Goal: Task Accomplishment & Management: Complete application form

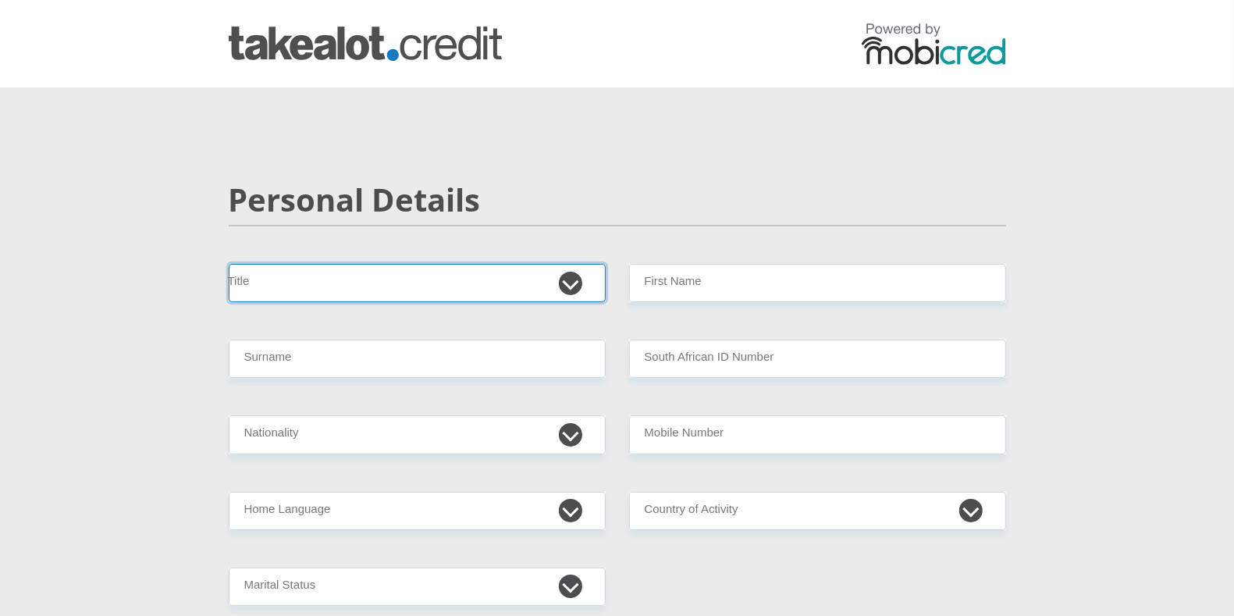
click at [565, 274] on select "Mr Ms Mrs Dr [PERSON_NAME]" at bounding box center [417, 283] width 377 height 38
select select "Ms"
click at [229, 264] on select "Mr Ms Mrs Dr [PERSON_NAME]" at bounding box center [417, 283] width 377 height 38
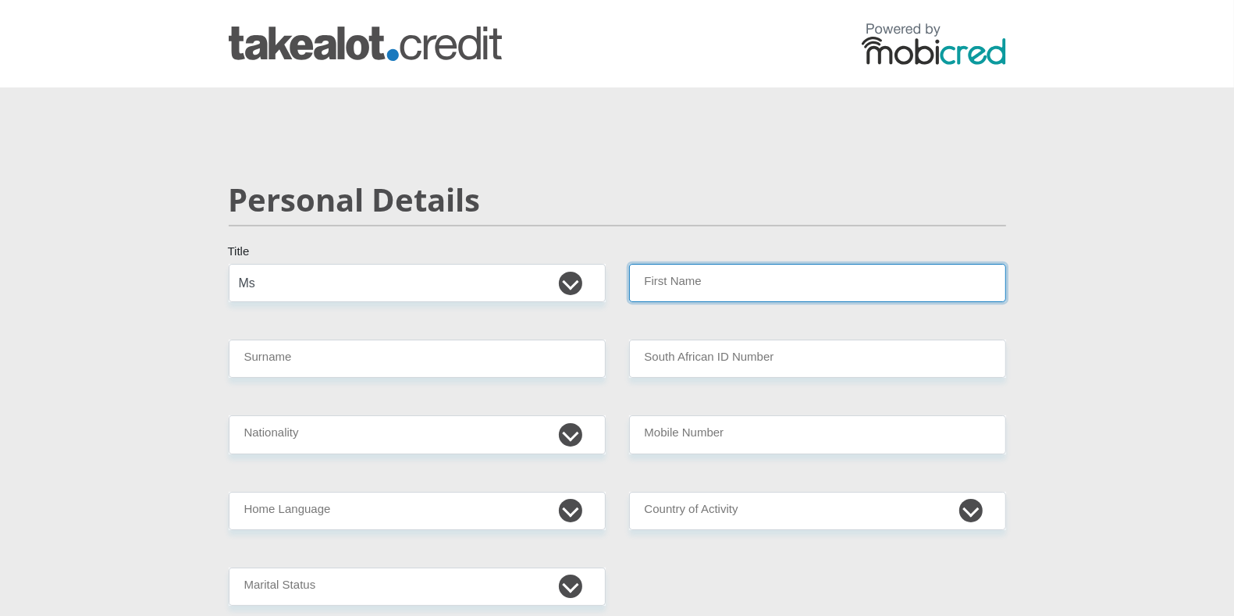
click at [707, 287] on input "First Name" at bounding box center [817, 283] width 377 height 38
type input "JadeLee"
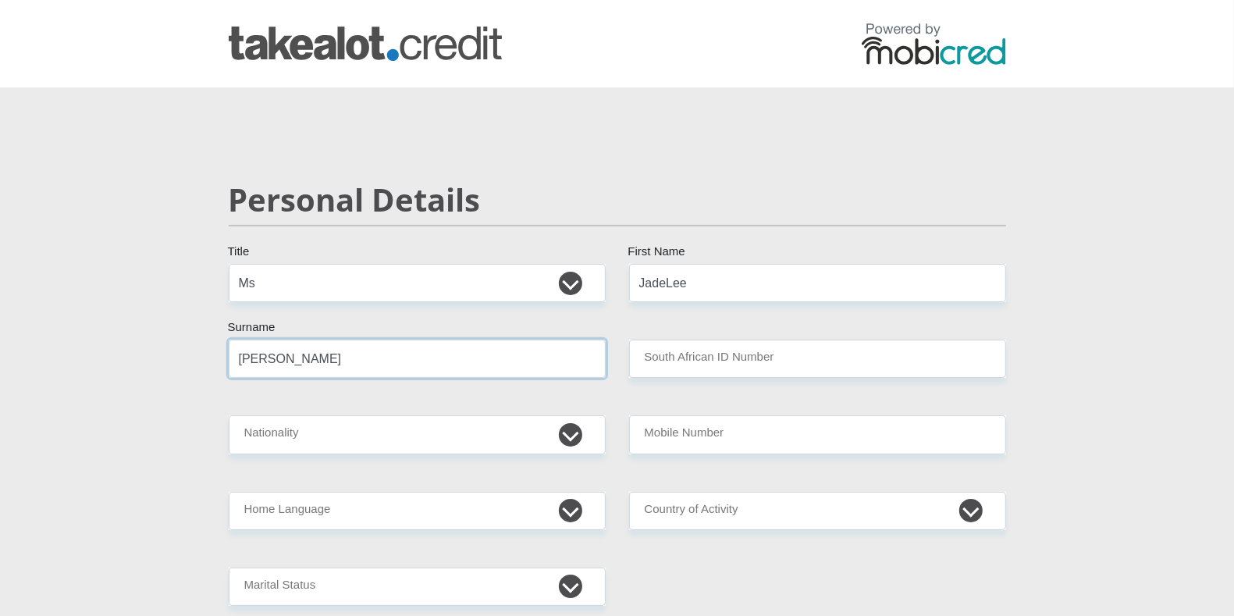
type input "[PERSON_NAME]"
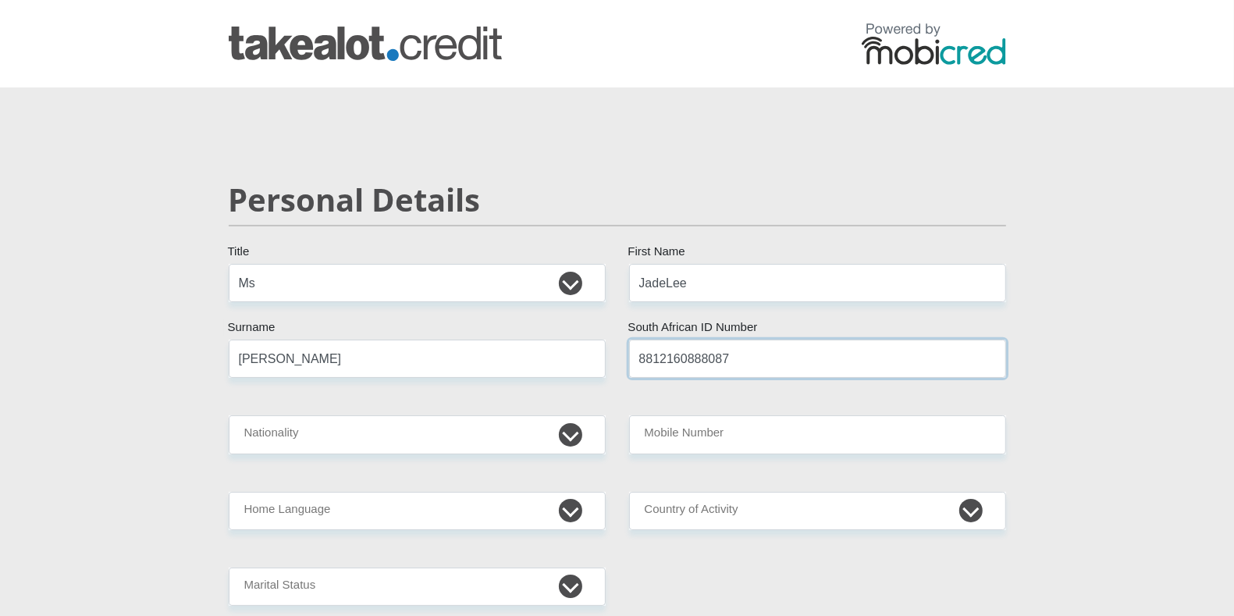
type input "8812160888087"
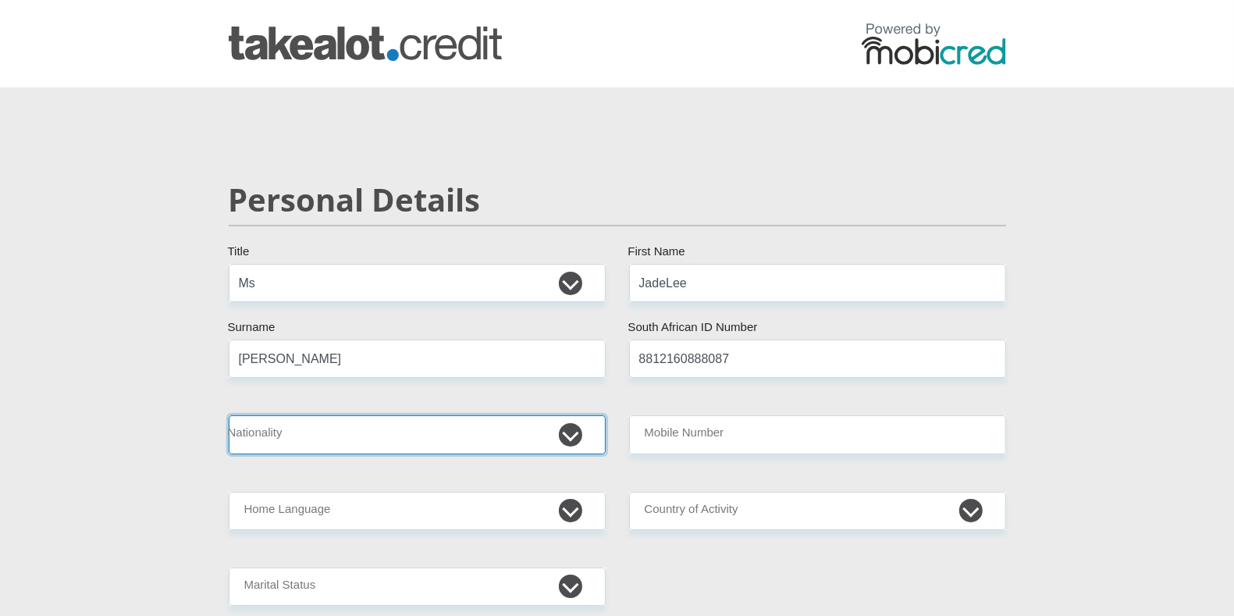
click at [560, 435] on select "[GEOGRAPHIC_DATA] [GEOGRAPHIC_DATA] [GEOGRAPHIC_DATA] [GEOGRAPHIC_DATA] [GEOGRA…" at bounding box center [417, 434] width 377 height 38
select select "ZAF"
click at [229, 415] on select "[GEOGRAPHIC_DATA] [GEOGRAPHIC_DATA] [GEOGRAPHIC_DATA] [GEOGRAPHIC_DATA] [GEOGRA…" at bounding box center [417, 434] width 377 height 38
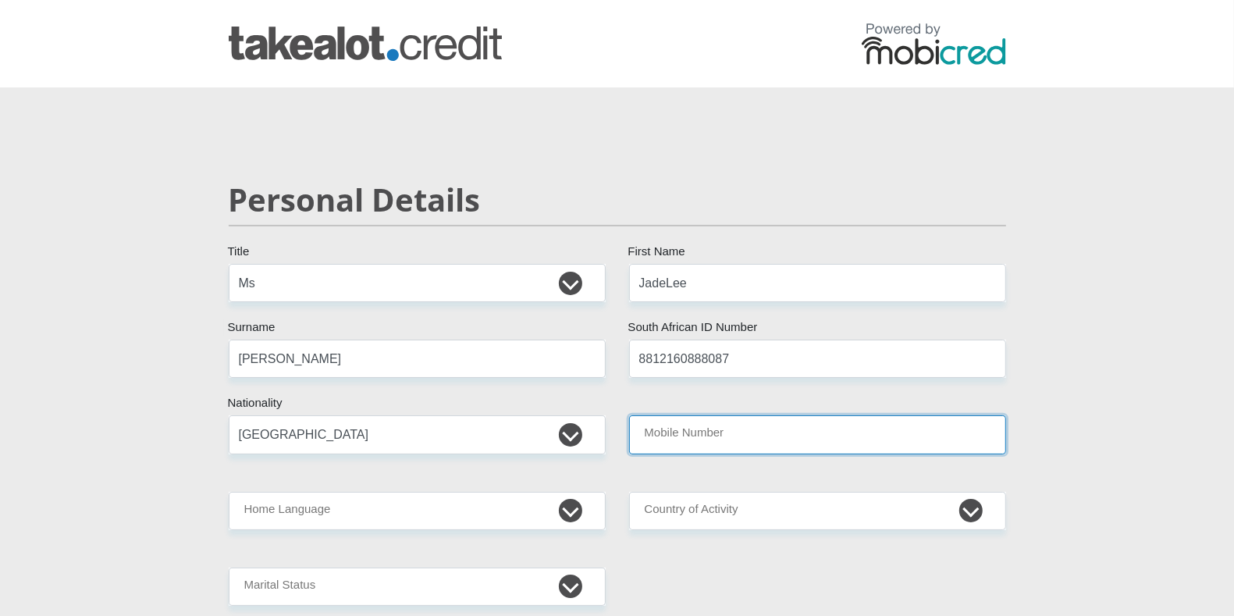
click at [693, 434] on input "Mobile Number" at bounding box center [817, 434] width 377 height 38
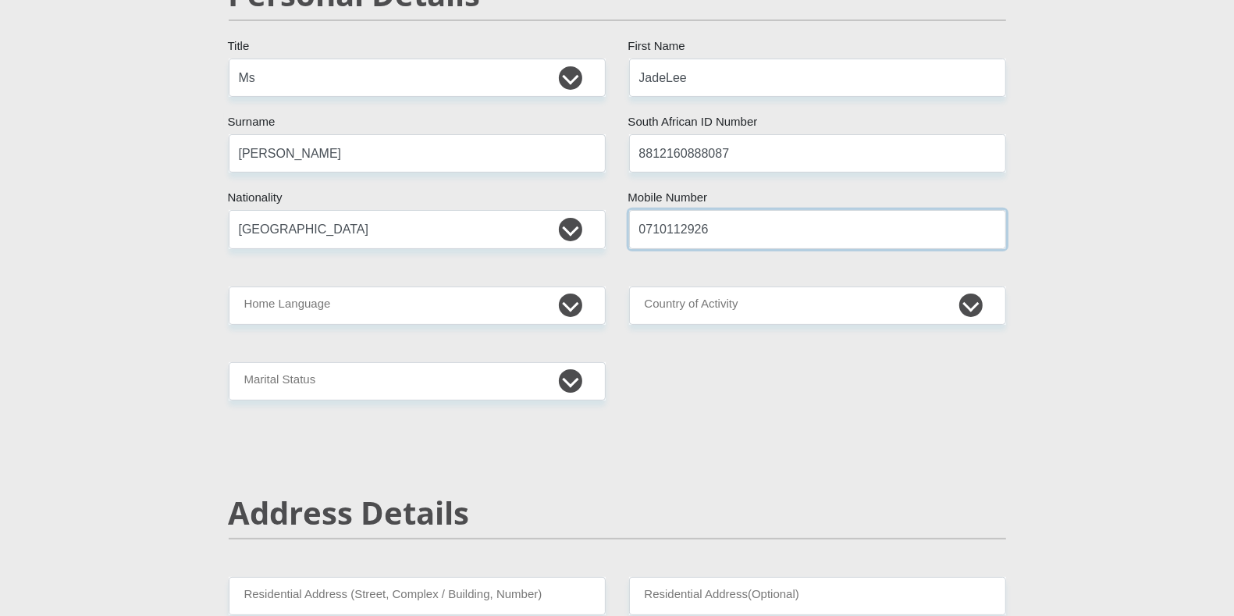
scroll to position [222, 0]
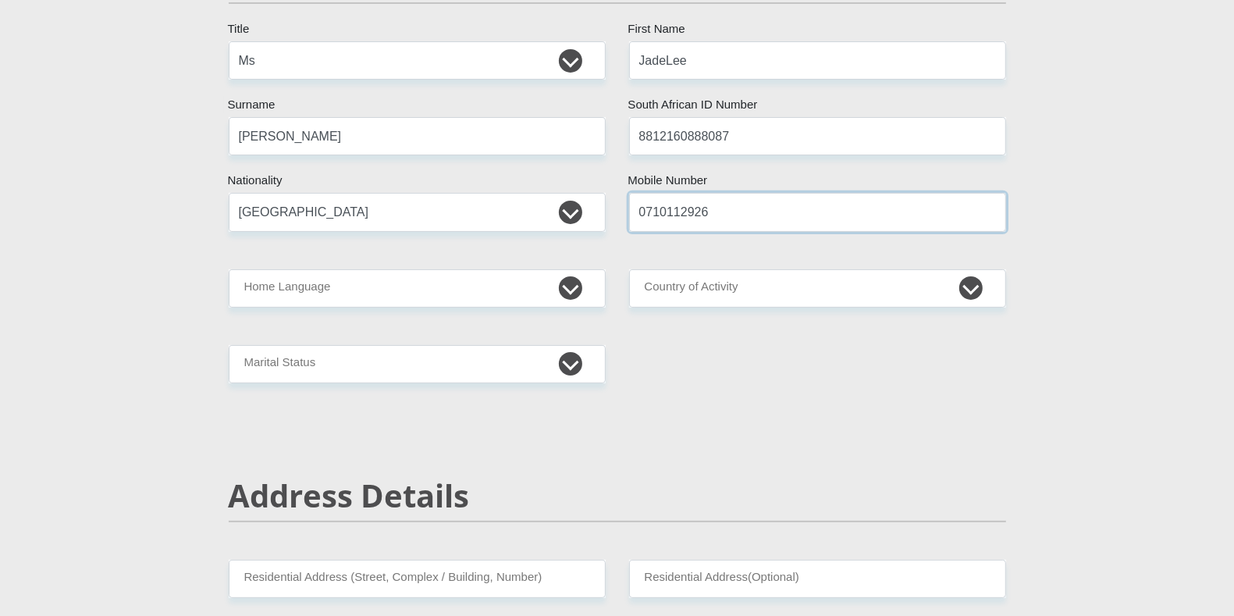
type input "0710112926"
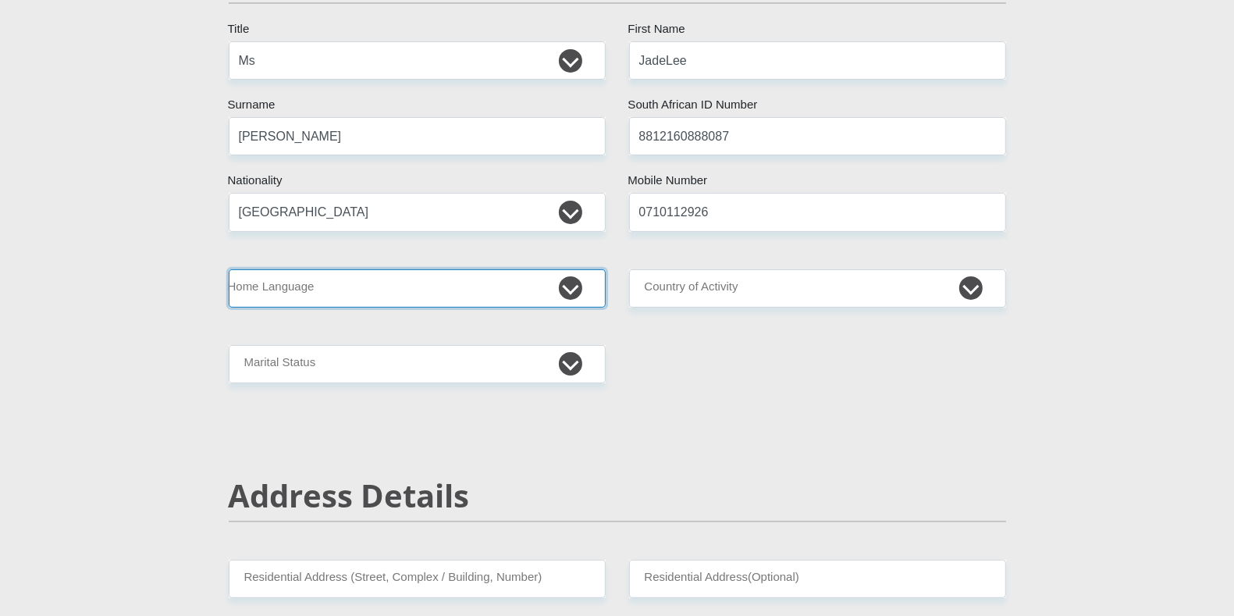
click at [580, 291] on select "Afrikaans English Sepedi South Ndebele Southern Sotho Swati Tsonga Tswana Venda…" at bounding box center [417, 288] width 377 height 38
select select "eng"
click at [229, 269] on select "Afrikaans English Sepedi South Ndebele Southern Sotho Swati Tsonga Tswana Venda…" at bounding box center [417, 288] width 377 height 38
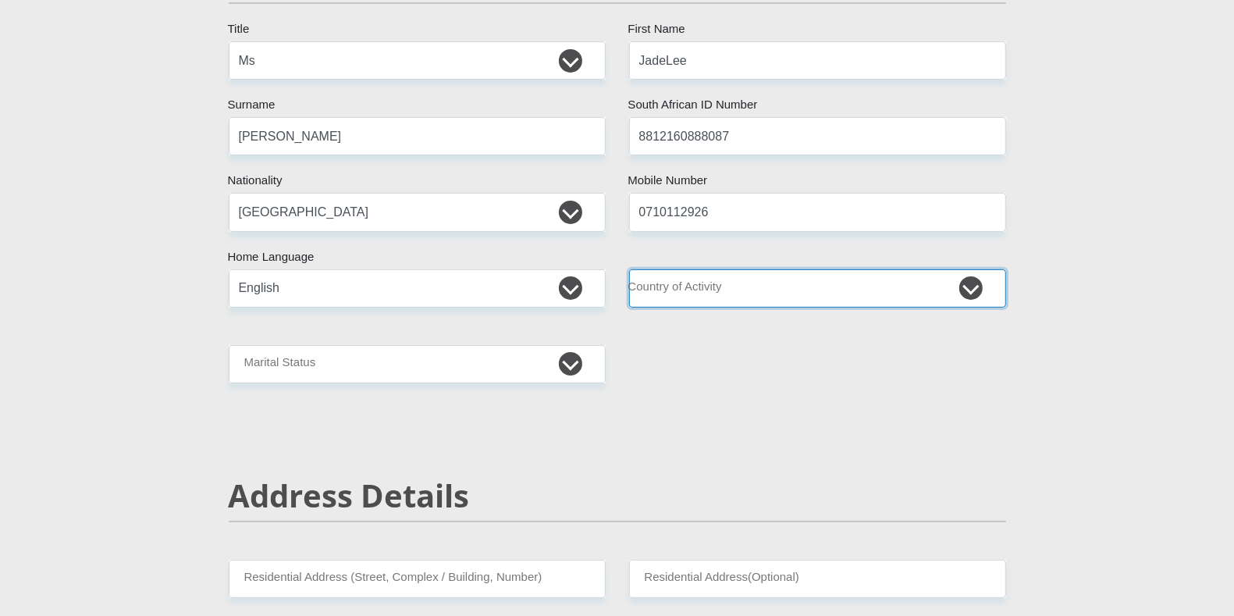
click at [873, 290] on select "[GEOGRAPHIC_DATA] [GEOGRAPHIC_DATA] [GEOGRAPHIC_DATA] [GEOGRAPHIC_DATA] [GEOGRA…" at bounding box center [817, 288] width 377 height 38
select select "ZAF"
click at [629, 269] on select "[GEOGRAPHIC_DATA] [GEOGRAPHIC_DATA] [GEOGRAPHIC_DATA] [GEOGRAPHIC_DATA] [GEOGRA…" at bounding box center [817, 288] width 377 height 38
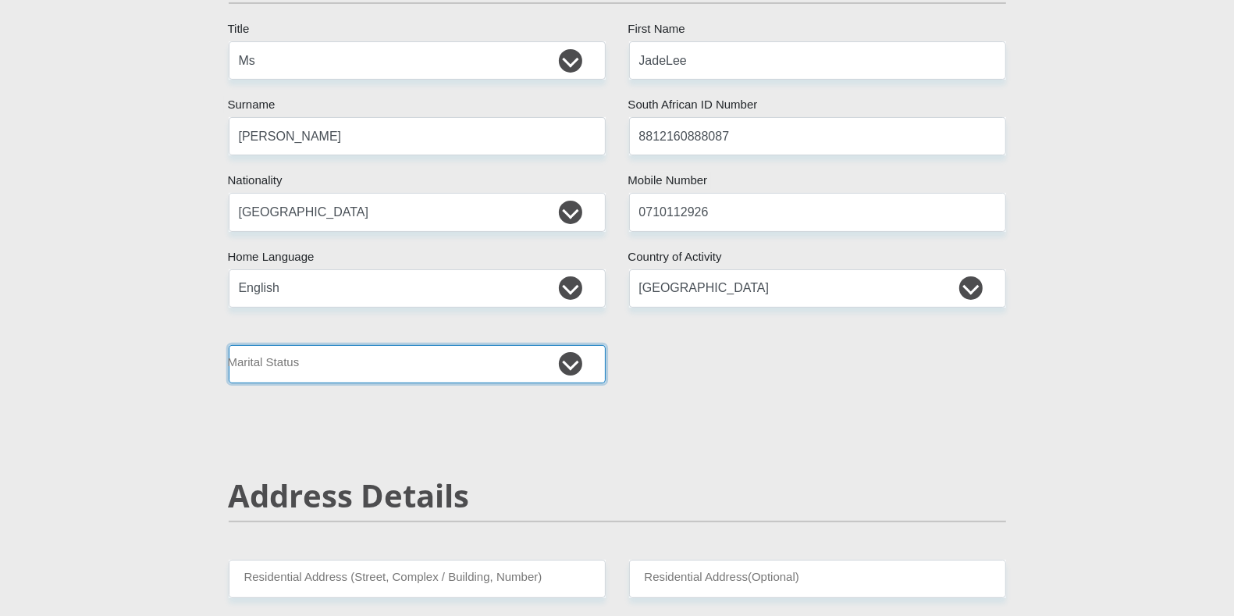
click at [537, 370] on select "Married ANC Single Divorced Widowed Married COP or Customary Law" at bounding box center [417, 364] width 377 height 38
click at [229, 345] on select "Married ANC Single Divorced Widowed Married COP or Customary Law" at bounding box center [417, 364] width 377 height 38
click at [552, 359] on select "Married ANC Single Divorced Widowed Married COP or Customary Law" at bounding box center [417, 364] width 377 height 38
select select "2"
click at [229, 345] on select "Married ANC Single Divorced Widowed Married COP or Customary Law" at bounding box center [417, 364] width 377 height 38
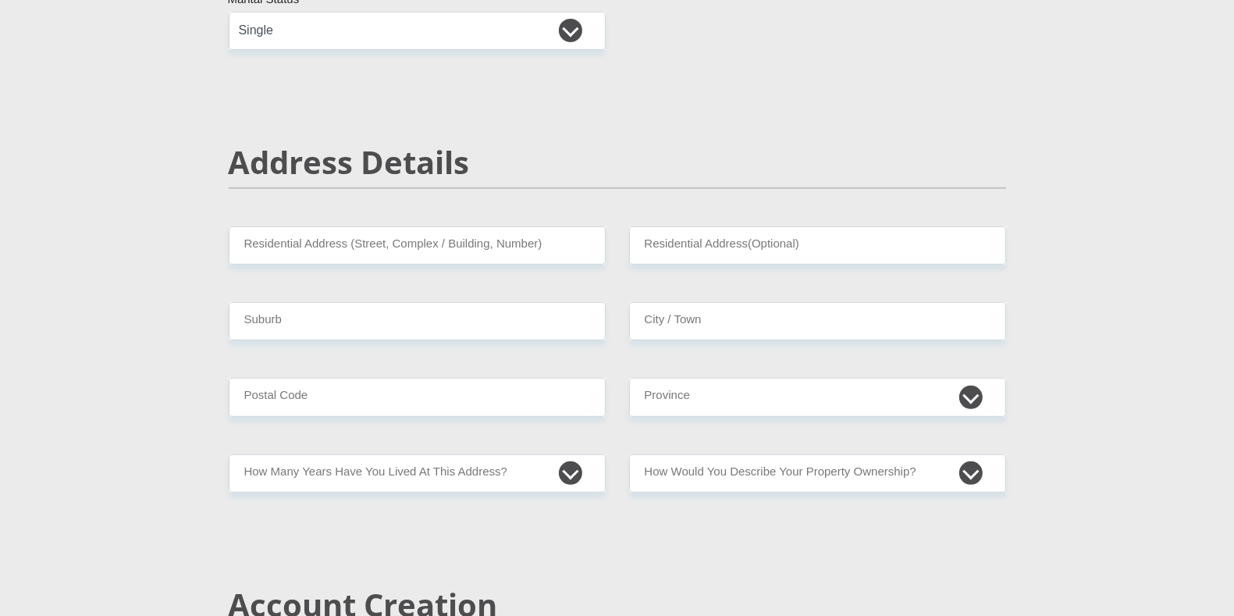
scroll to position [562, 0]
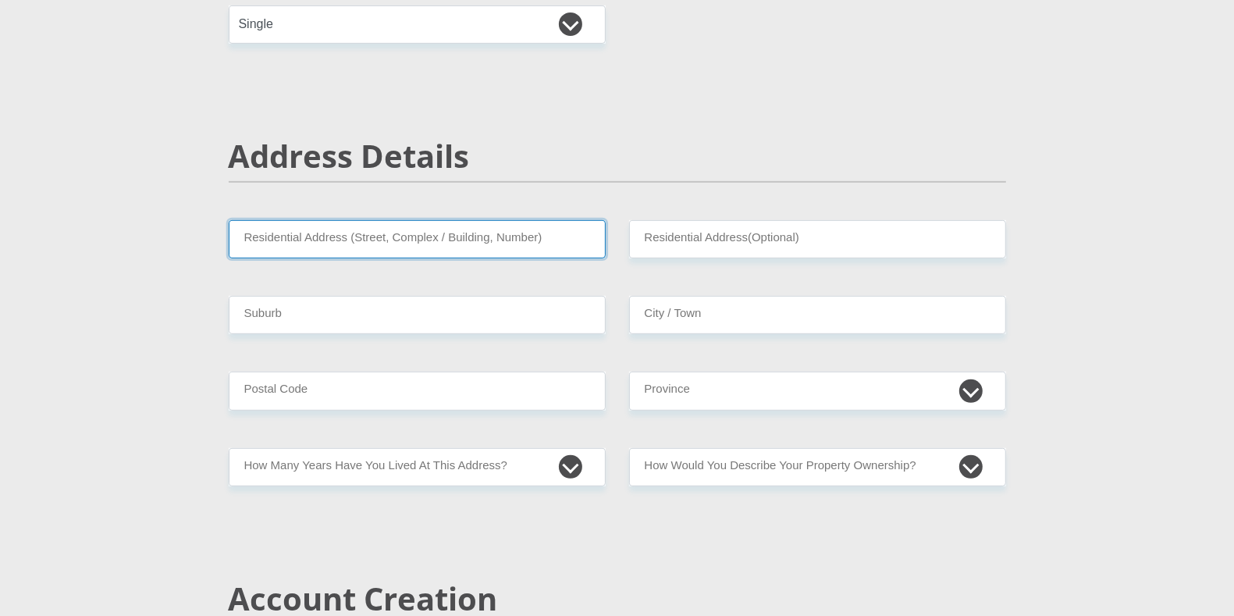
click at [546, 241] on input "Residential Address (Street, Complex / Building, Number)" at bounding box center [417, 239] width 377 height 38
type input "1"
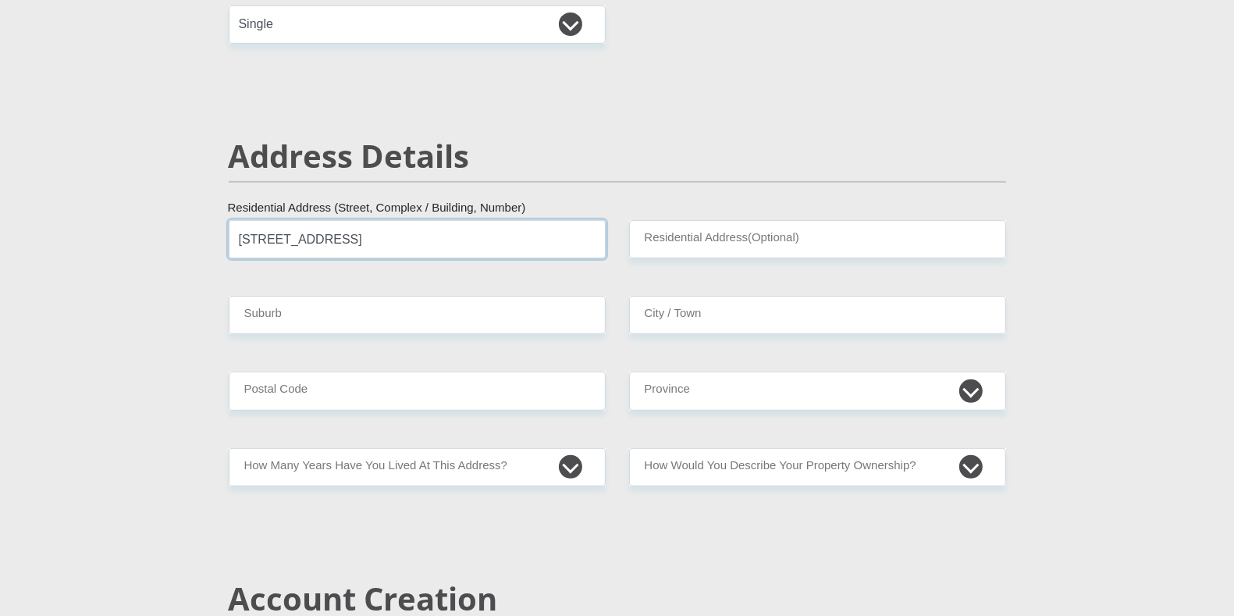
type input "[STREET_ADDRESS]"
click at [550, 317] on input "Suburb" at bounding box center [417, 315] width 377 height 38
type input "Alberton"
click at [688, 319] on input "City / Town" at bounding box center [817, 315] width 377 height 38
type input "JHB"
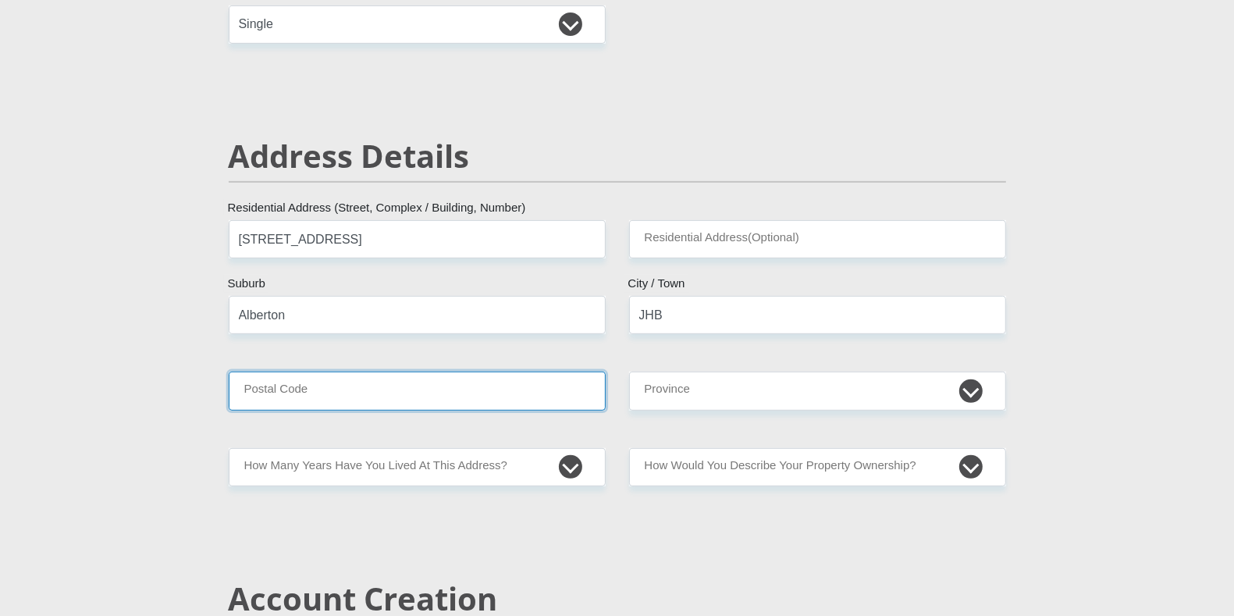
click at [563, 397] on input "Postal Code" at bounding box center [417, 390] width 377 height 38
type input "1447"
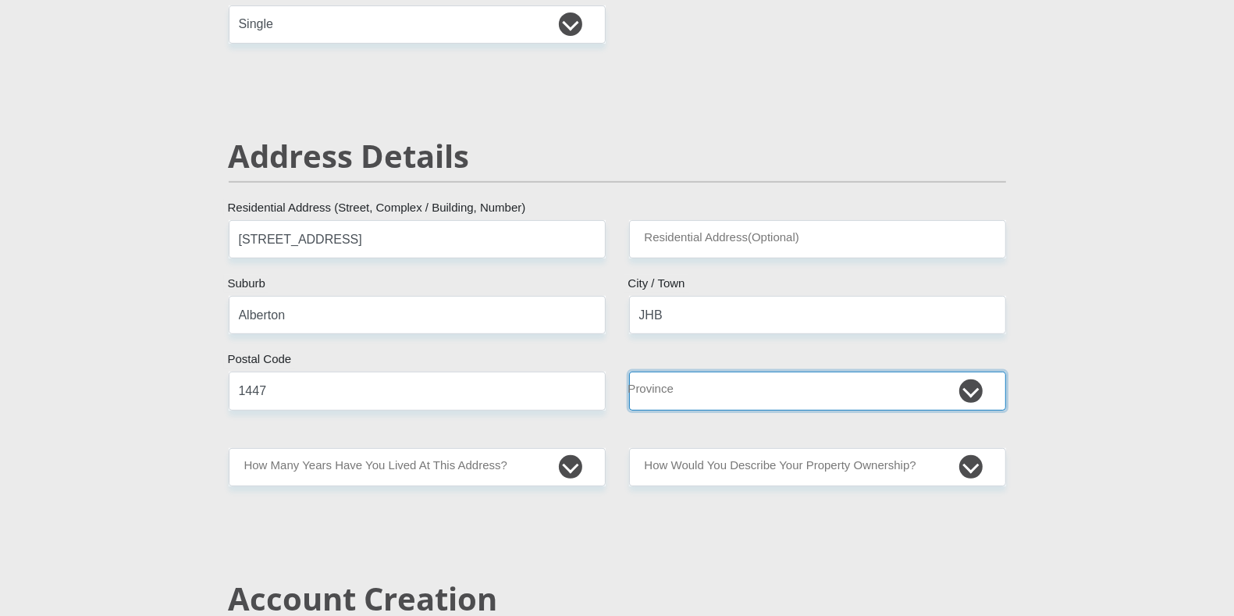
click at [965, 391] on select "Eastern Cape Free State [GEOGRAPHIC_DATA] [GEOGRAPHIC_DATA][DATE] [GEOGRAPHIC_D…" at bounding box center [817, 390] width 377 height 38
select select "Gauteng"
click at [629, 371] on select "Eastern Cape Free State [GEOGRAPHIC_DATA] [GEOGRAPHIC_DATA][DATE] [GEOGRAPHIC_D…" at bounding box center [817, 390] width 377 height 38
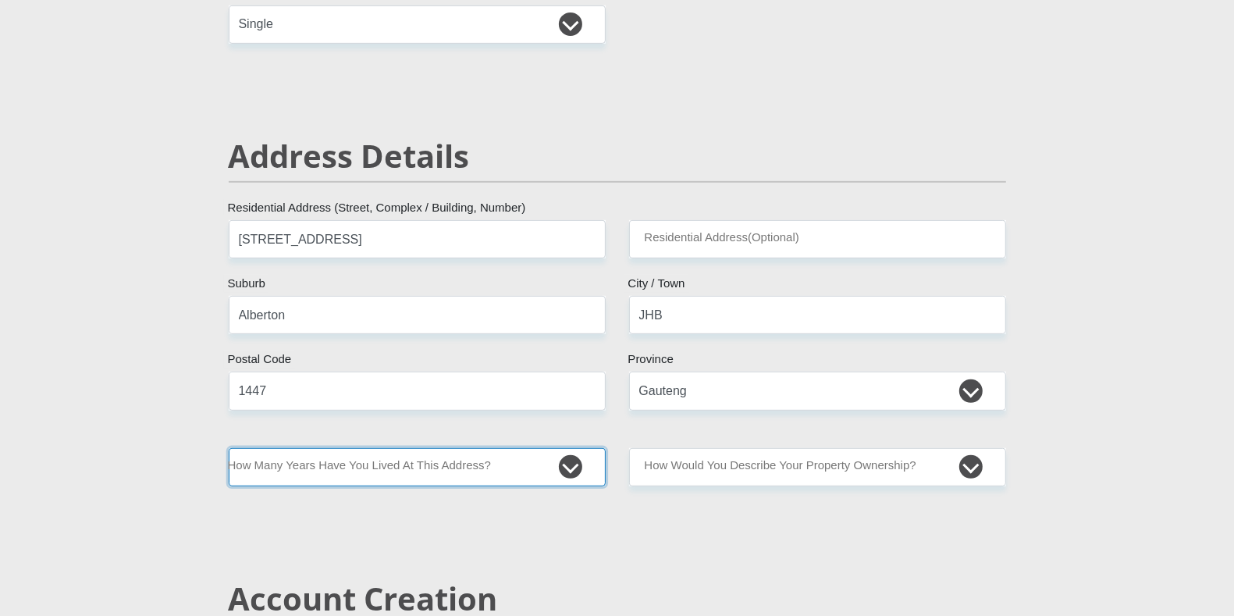
click at [564, 470] on select "less than 1 year 1-3 years 3-5 years 5+ years" at bounding box center [417, 467] width 377 height 38
select select "4"
click at [229, 448] on select "less than 1 year 1-3 years 3-5 years 5+ years" at bounding box center [417, 467] width 377 height 38
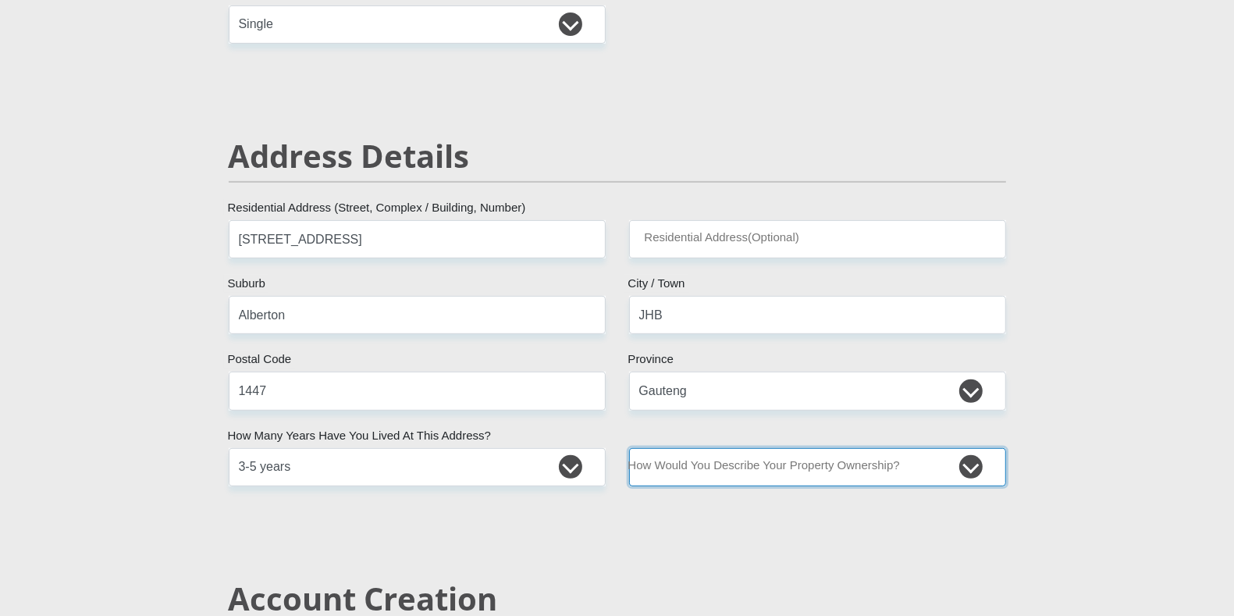
click at [883, 464] on select "Owned Rented Family Owned Company Dwelling" at bounding box center [817, 467] width 377 height 38
select select "Rented"
click at [629, 448] on select "Owned Rented Family Owned Company Dwelling" at bounding box center [817, 467] width 377 height 38
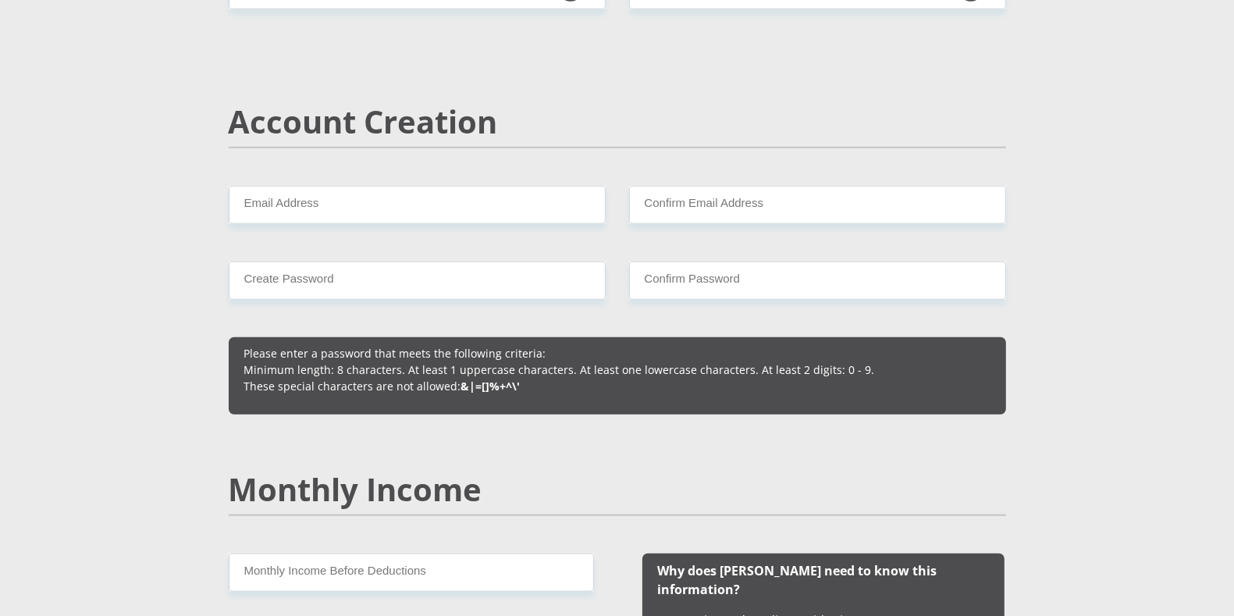
scroll to position [1040, 0]
click at [525, 211] on input "Email Address" at bounding box center [417, 204] width 377 height 38
type input "[EMAIL_ADDRESS][DOMAIN_NAME]"
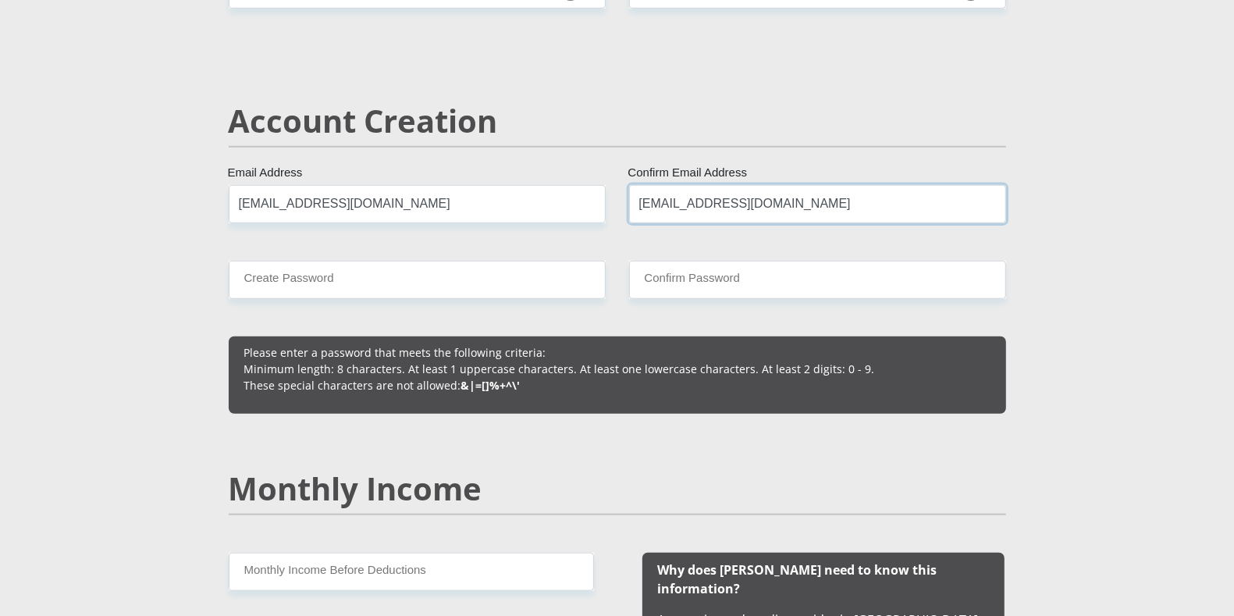
type input "[EMAIL_ADDRESS][DOMAIN_NAME]"
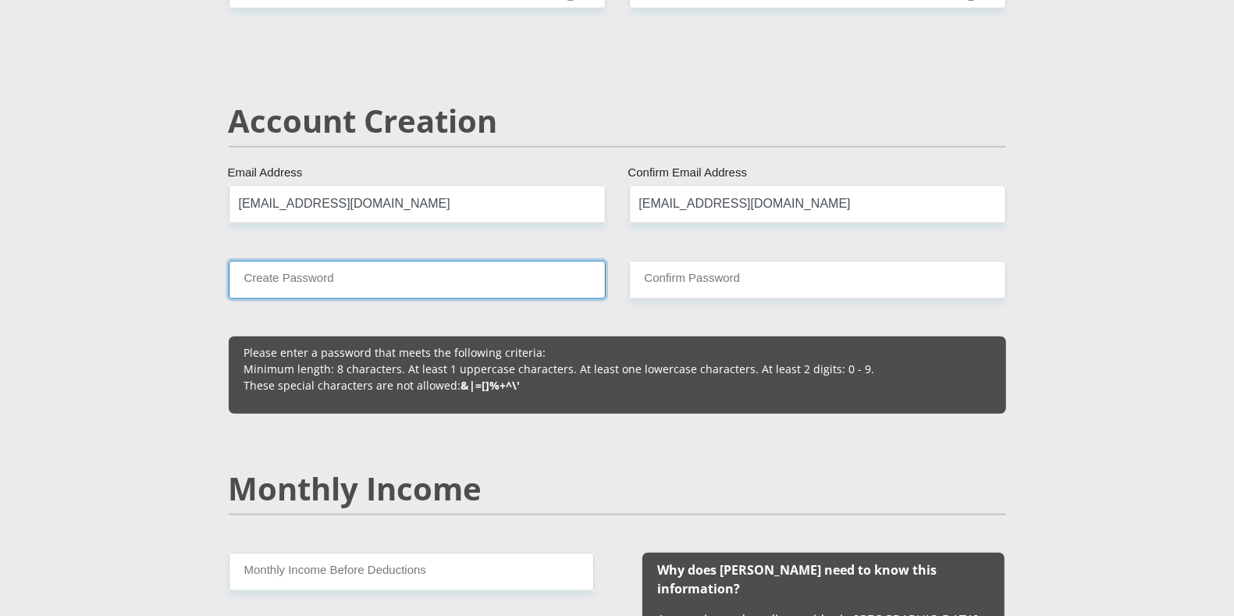
click at [471, 276] on input "Create Password" at bounding box center [417, 280] width 377 height 38
type input "Enchanted23@#"
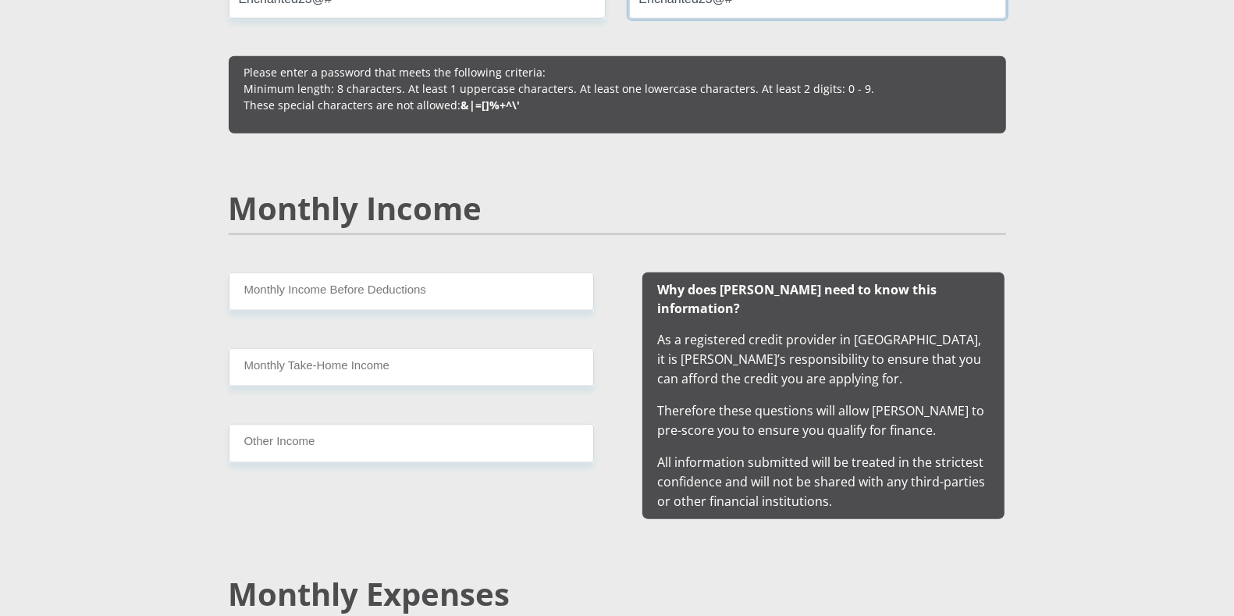
scroll to position [1321, 0]
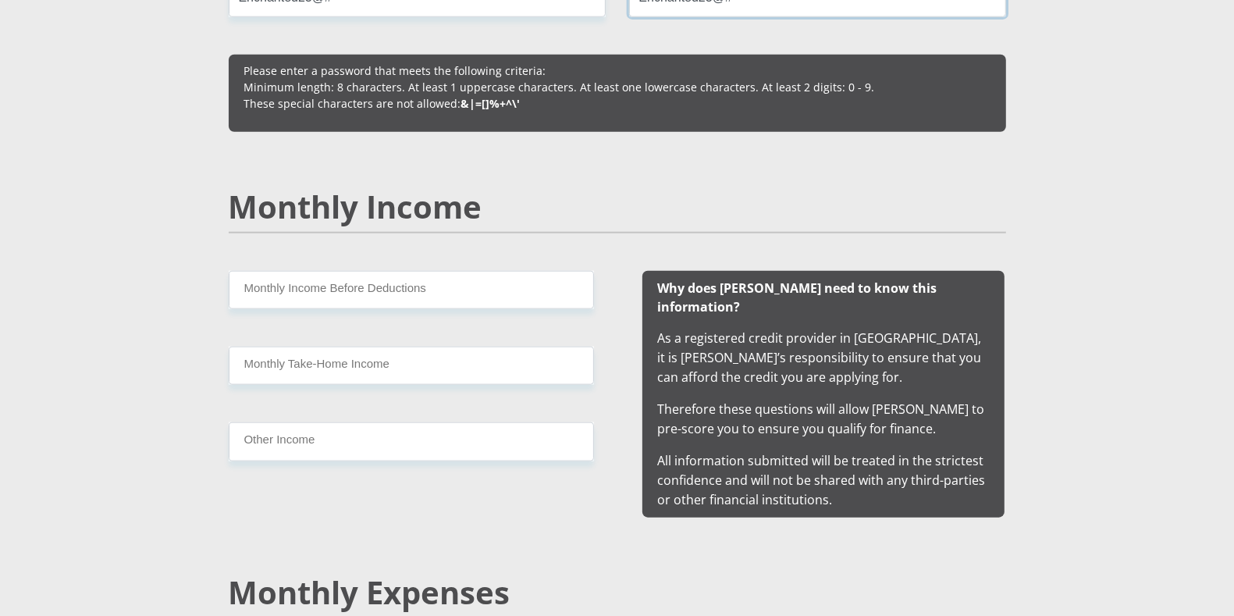
type input "Enchanted23@#"
click at [471, 286] on input "Monthly Income Before Deductions" at bounding box center [411, 290] width 365 height 38
type input "22000"
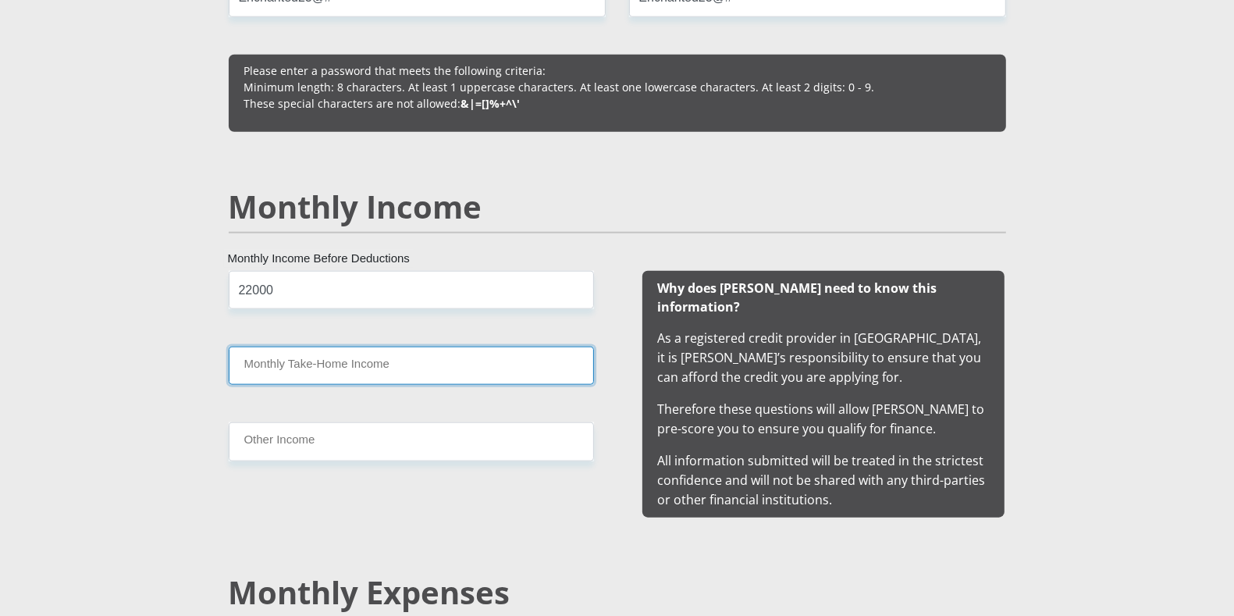
click at [463, 358] on input "Monthly Take-Home Income" at bounding box center [411, 366] width 365 height 38
type input "18000"
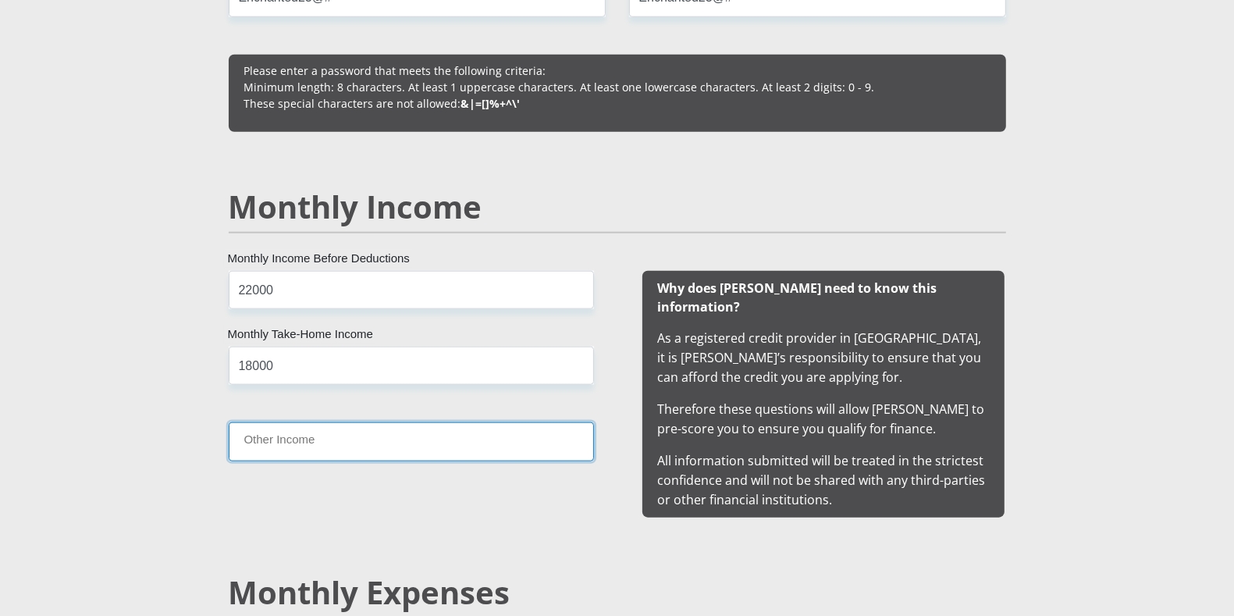
click at [447, 441] on input "Other Income" at bounding box center [411, 441] width 365 height 38
type input "2000"
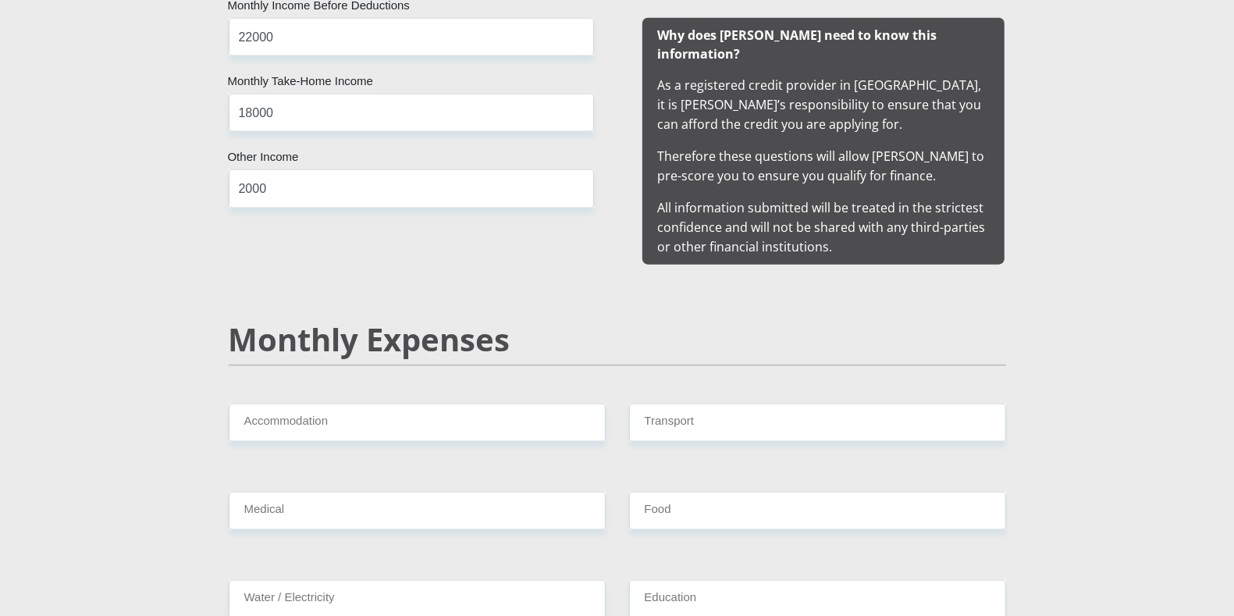
scroll to position [1575, 0]
click at [430, 403] on input "Accommodation" at bounding box center [417, 422] width 377 height 38
type input "6000"
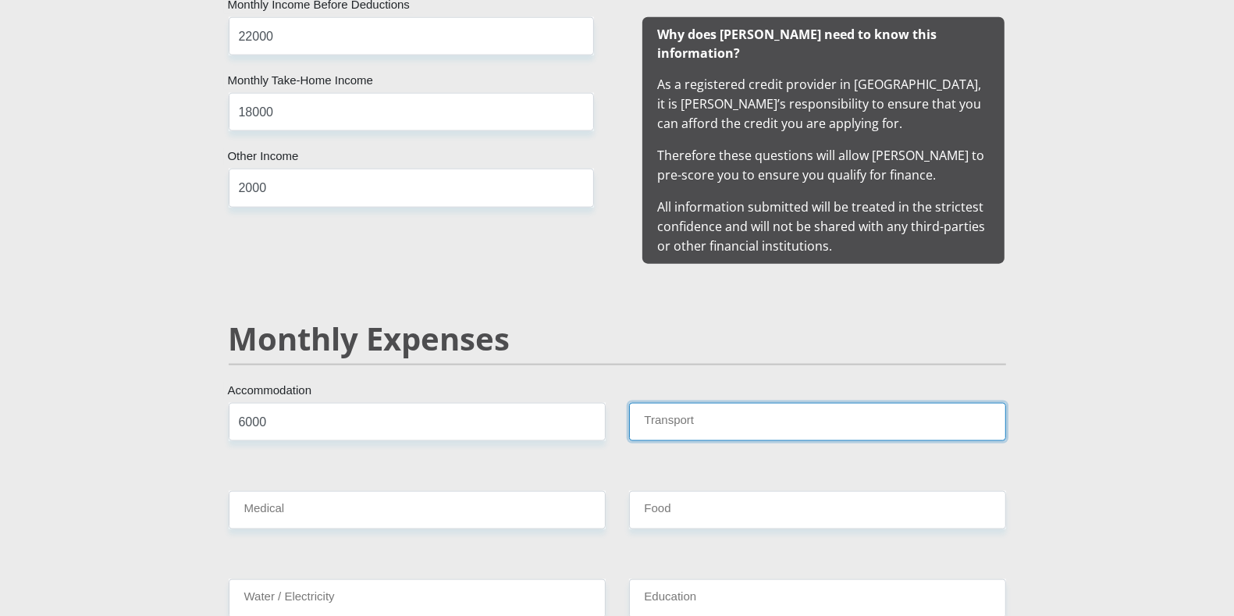
click at [687, 403] on input "Transport" at bounding box center [817, 422] width 377 height 38
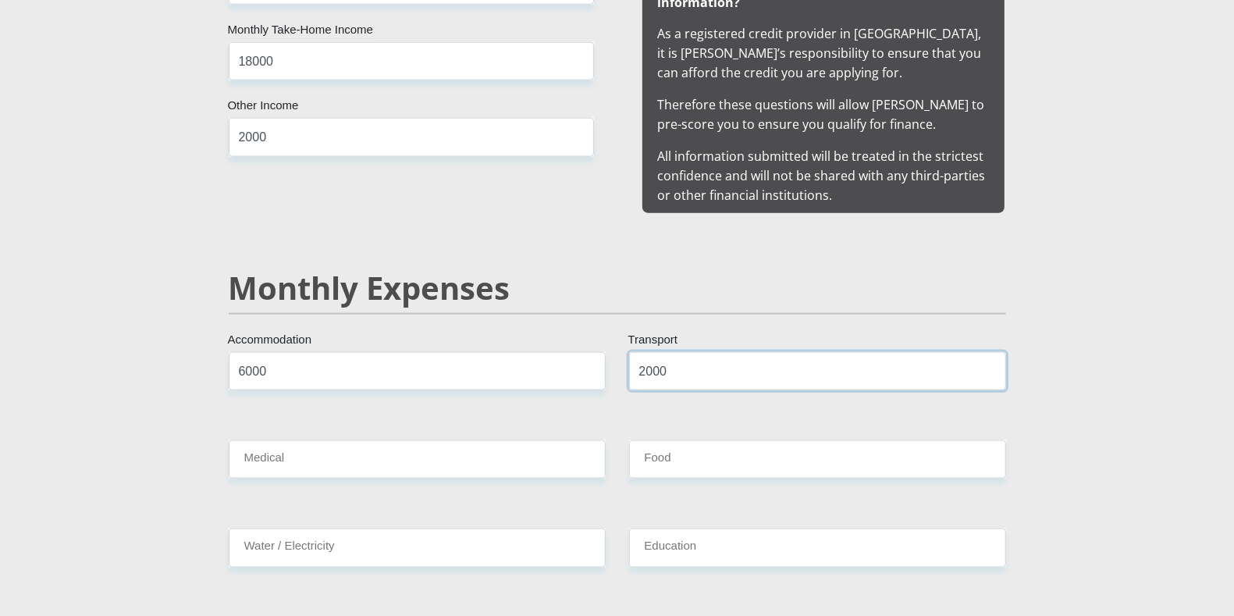
scroll to position [1627, 0]
type input "2000"
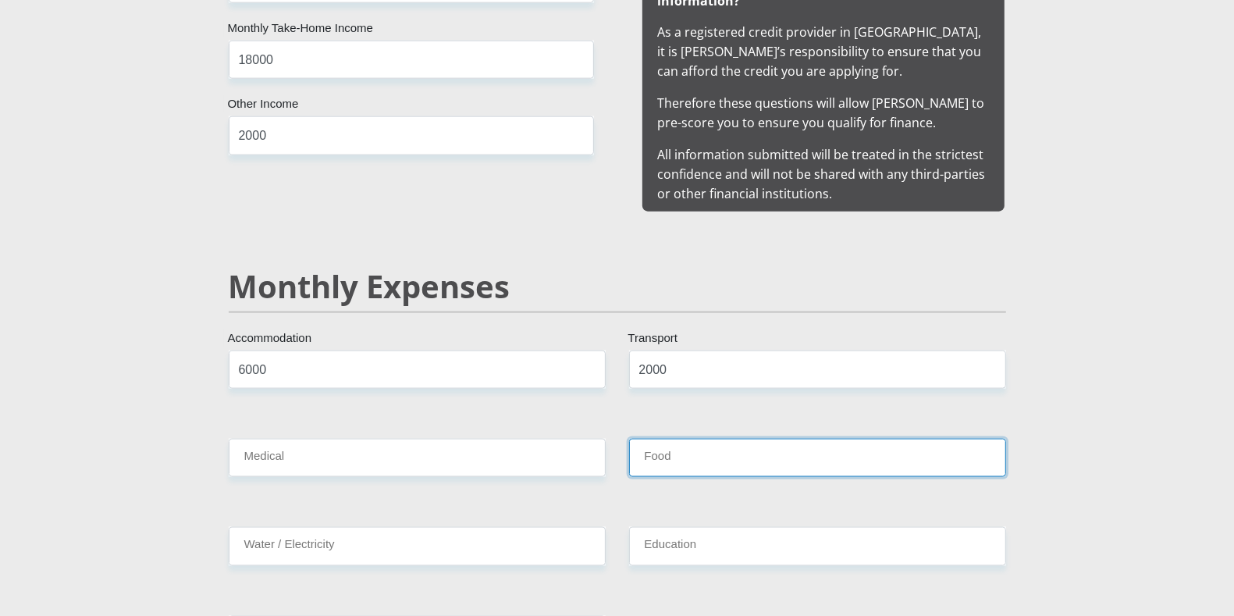
click at [674, 439] on input "Food" at bounding box center [817, 458] width 377 height 38
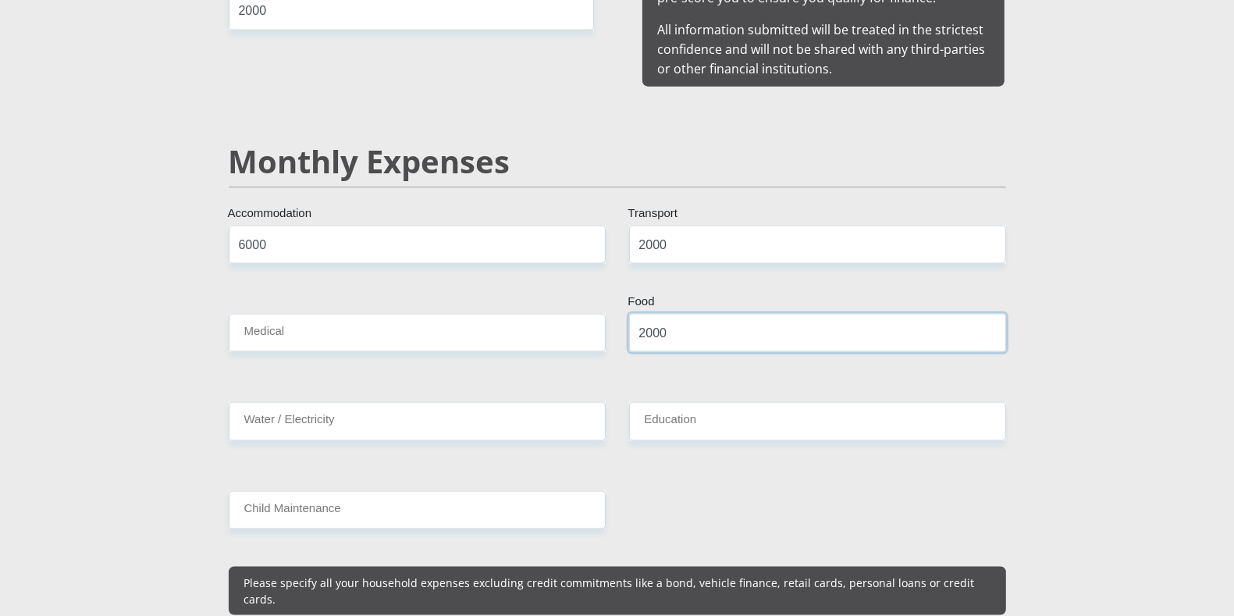
scroll to position [1753, 0]
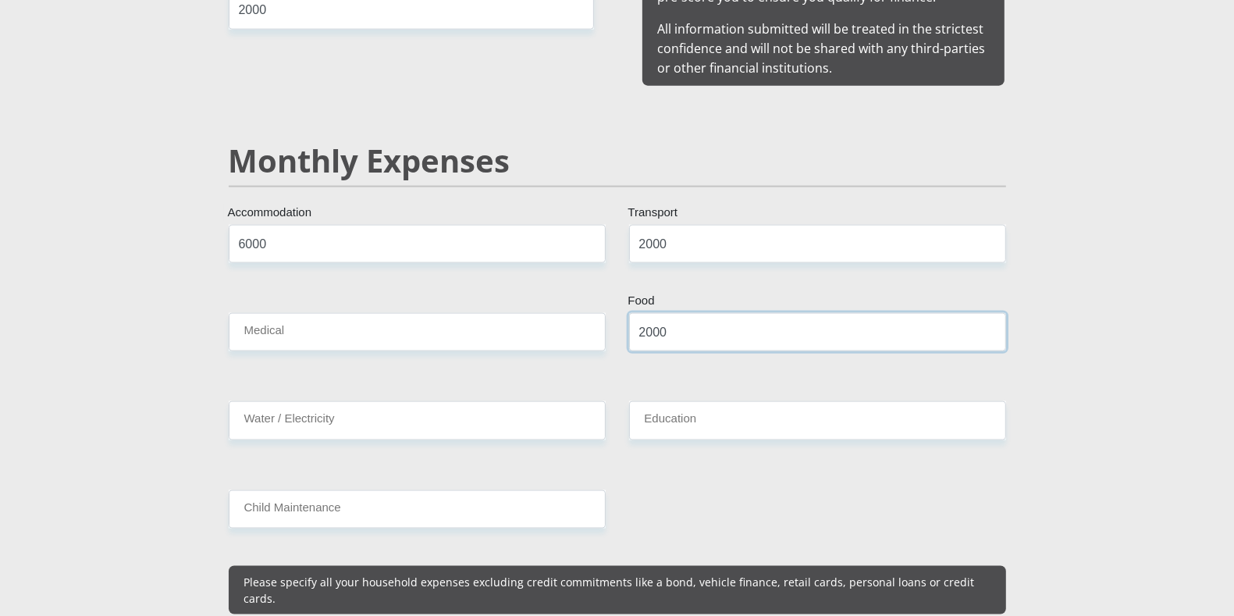
type input "2000"
click at [515, 407] on input "Water / Electricity" at bounding box center [417, 420] width 377 height 38
type input "1000"
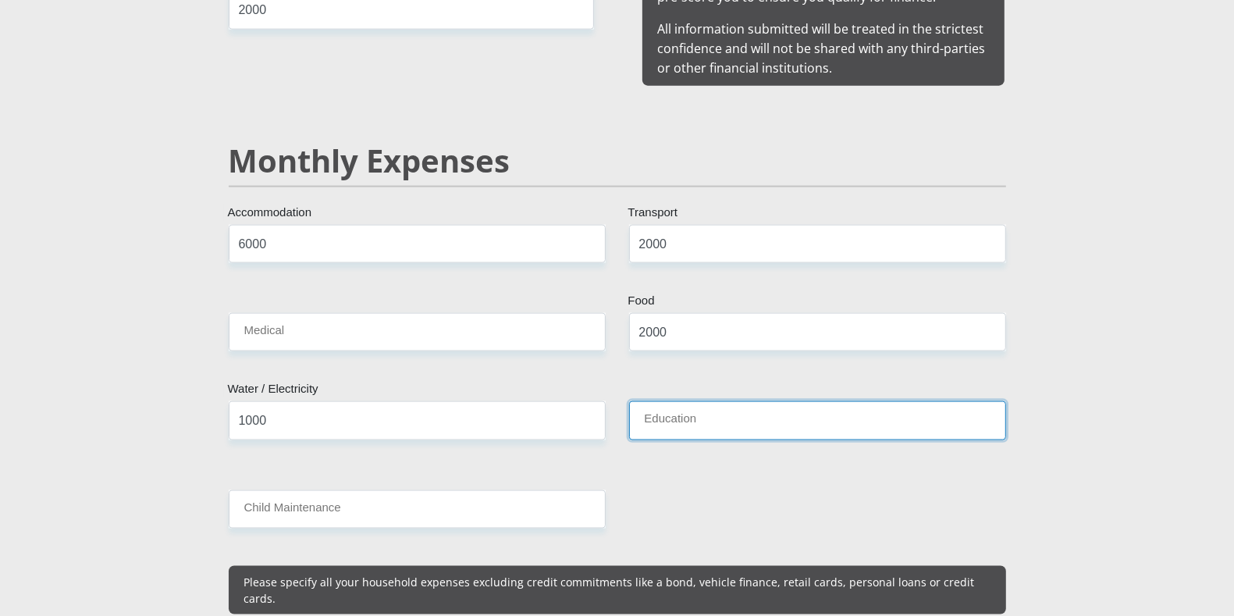
click at [727, 403] on input "Education" at bounding box center [817, 420] width 377 height 38
type input "400"
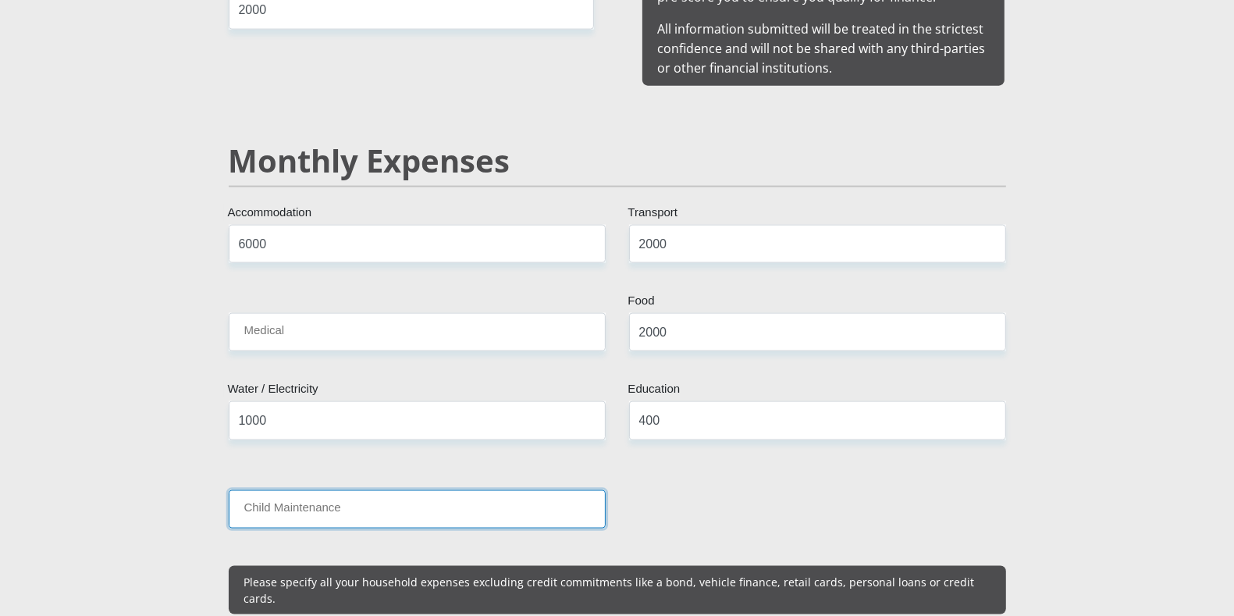
click at [473, 497] on input "Child Maintenance" at bounding box center [417, 509] width 377 height 38
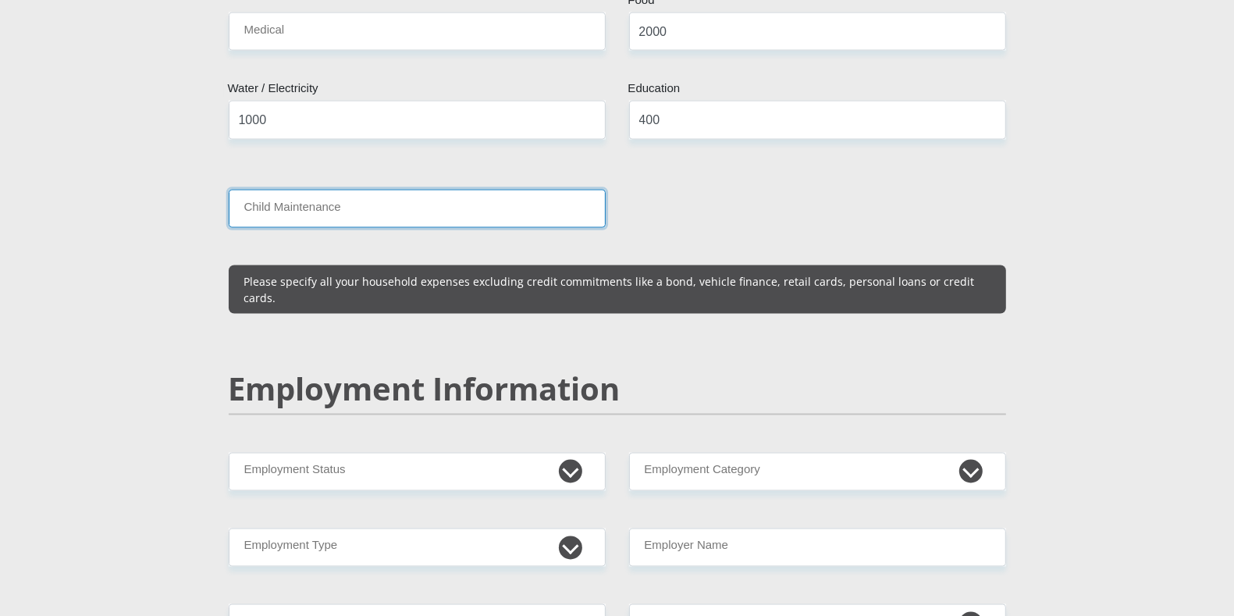
scroll to position [2060, 0]
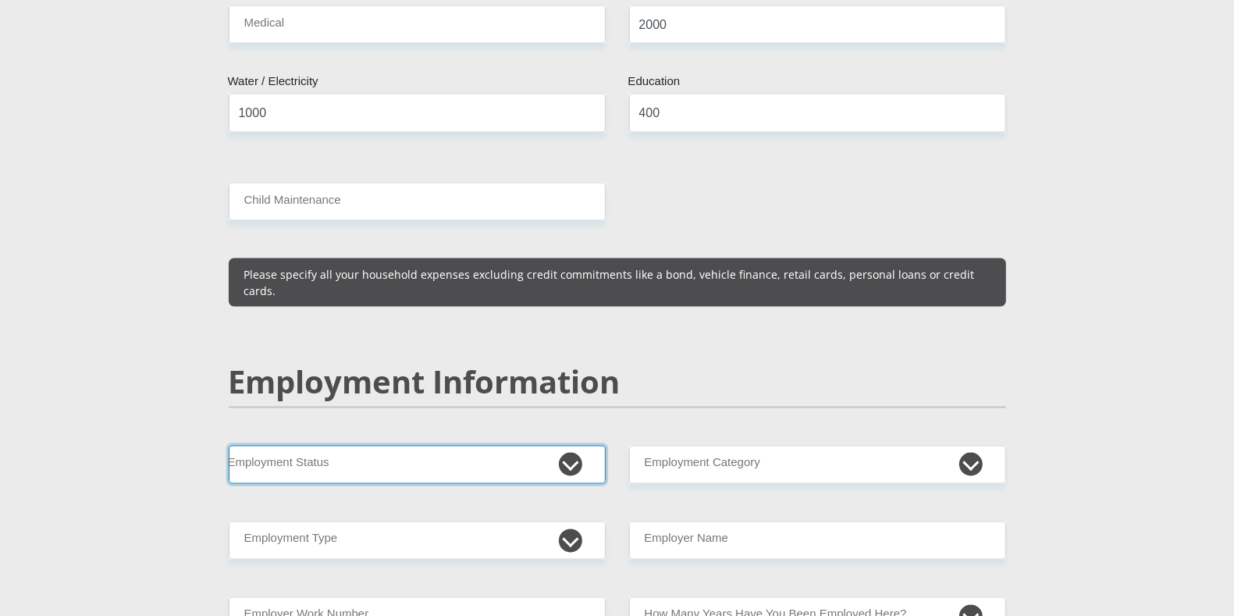
click at [574, 446] on select "Permanent/Full-time Part-time/Casual [DEMOGRAPHIC_DATA] Worker Self-Employed Ho…" at bounding box center [417, 465] width 377 height 38
select select "1"
click at [229, 446] on select "Permanent/Full-time Part-time/Casual [DEMOGRAPHIC_DATA] Worker Self-Employed Ho…" at bounding box center [417, 465] width 377 height 38
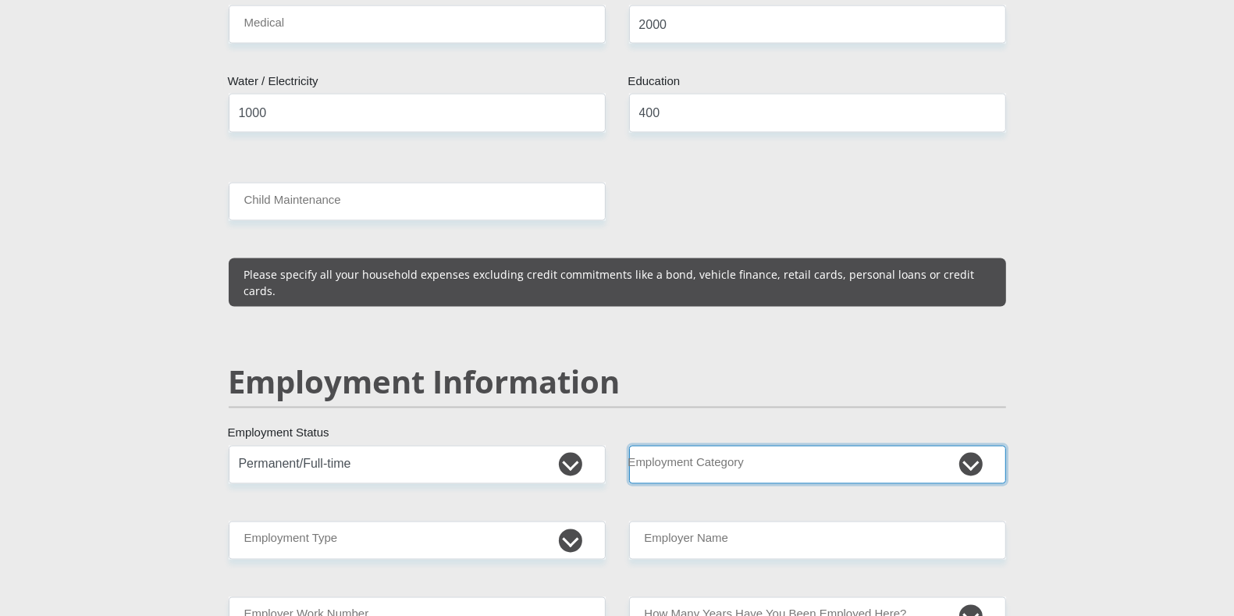
click at [964, 446] on select "AGRICULTURE ALCOHOL & TOBACCO CONSTRUCTION MATERIALS METALLURGY EQUIPMENT FOR R…" at bounding box center [817, 465] width 377 height 38
click at [1090, 284] on section "Personal Details Mr Ms Mrs Dr [PERSON_NAME] Title JadeLee First Name [PERSON_NA…" at bounding box center [617, 440] width 1234 height 4827
click at [954, 446] on select "AGRICULTURE ALCOHOL & TOBACCO CONSTRUCTION MATERIALS METALLURGY EQUIPMENT FOR R…" at bounding box center [817, 465] width 377 height 38
select select "67"
click at [629, 446] on select "AGRICULTURE ALCOHOL & TOBACCO CONSTRUCTION MATERIALS METALLURGY EQUIPMENT FOR R…" at bounding box center [817, 465] width 377 height 38
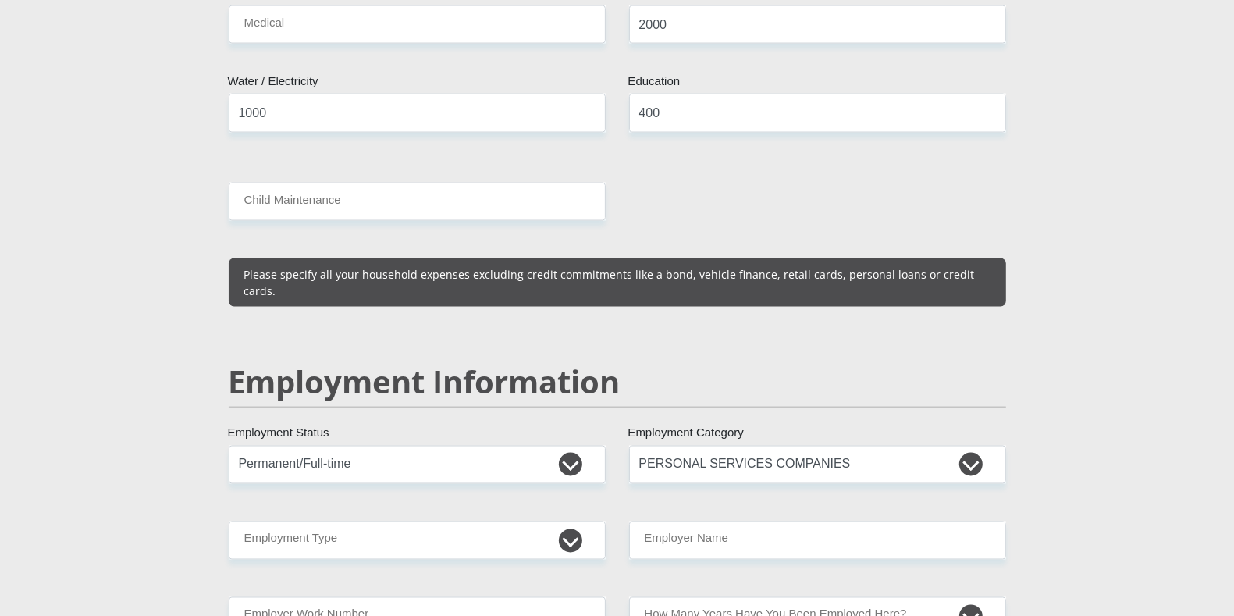
click at [822, 294] on div "Mr Ms Mrs Dr [PERSON_NAME] Title JadeLee First Name [PERSON_NAME] Surname 88121…" at bounding box center [617, 429] width 801 height 4452
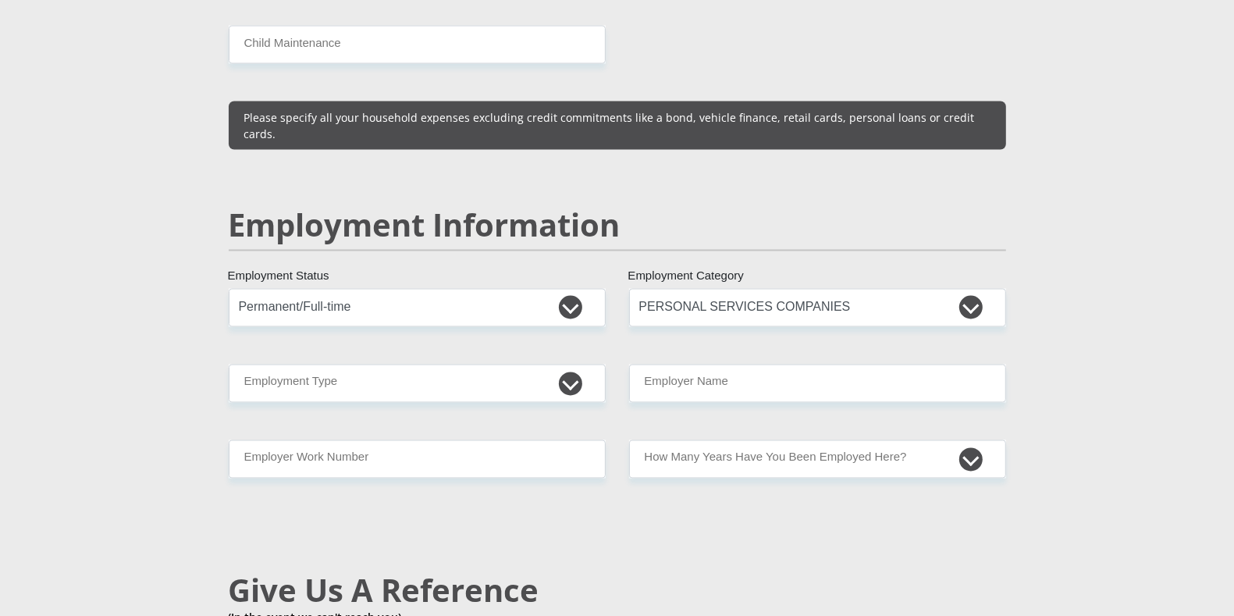
scroll to position [2219, 0]
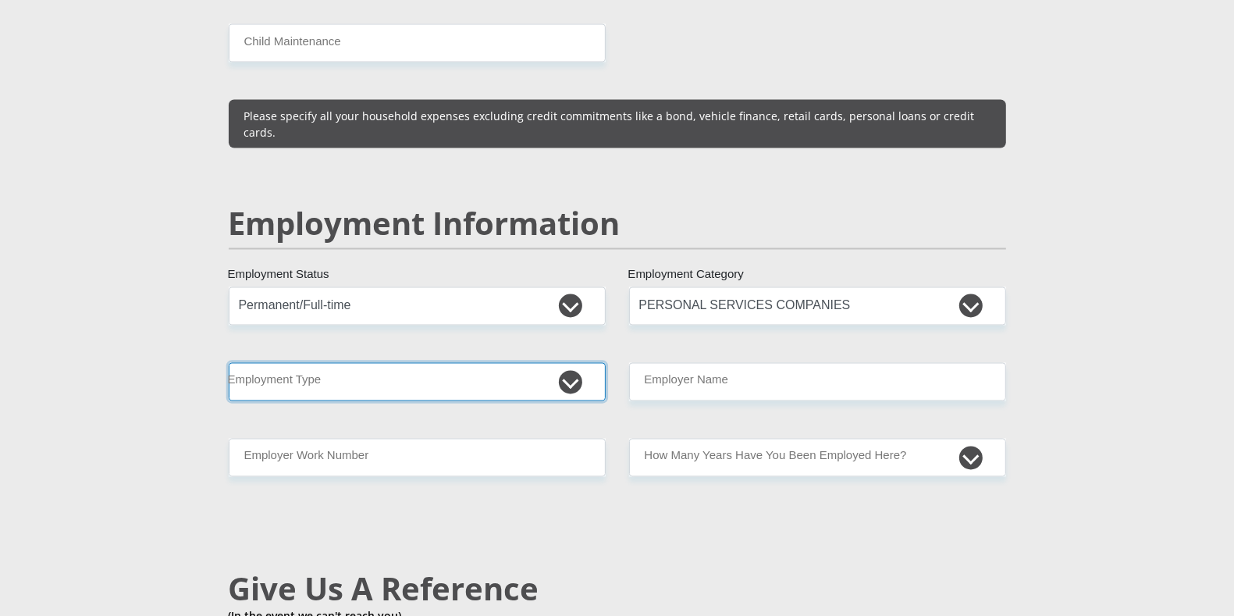
click at [578, 363] on select "College/Lecturer Craft Seller Creative Driver Executive Farmer Forces - Non Com…" at bounding box center [417, 382] width 377 height 38
select select "Manager"
click at [229, 363] on select "College/Lecturer Craft Seller Creative Driver Executive Farmer Forces - Non Com…" at bounding box center [417, 382] width 377 height 38
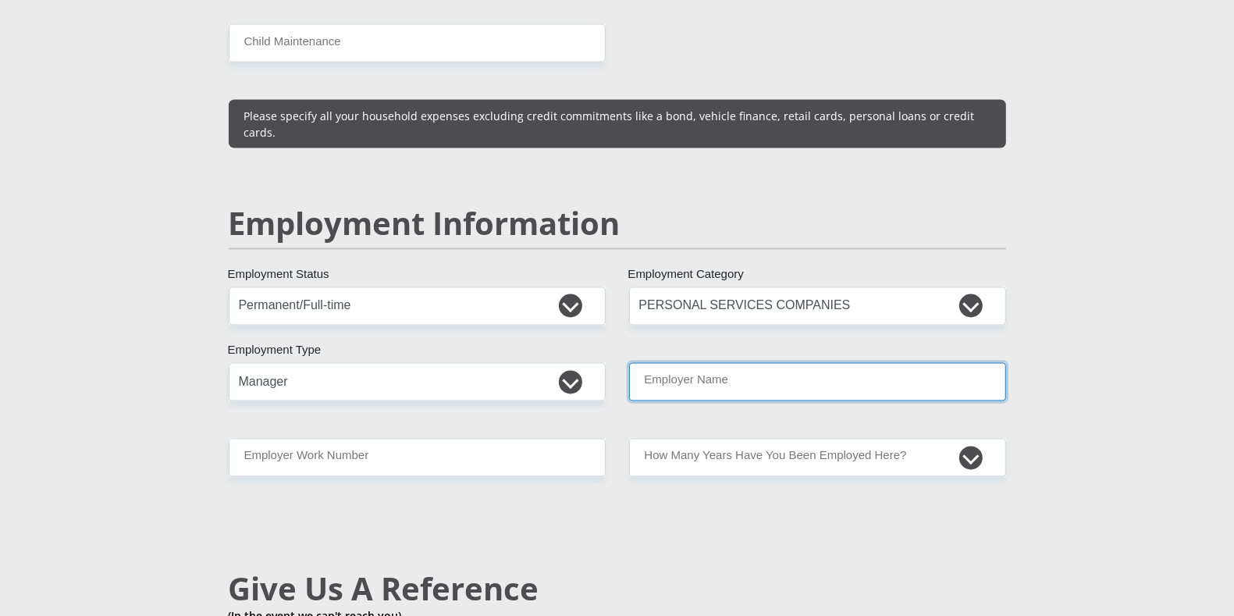
click at [895, 363] on input "Employer Name" at bounding box center [817, 382] width 377 height 38
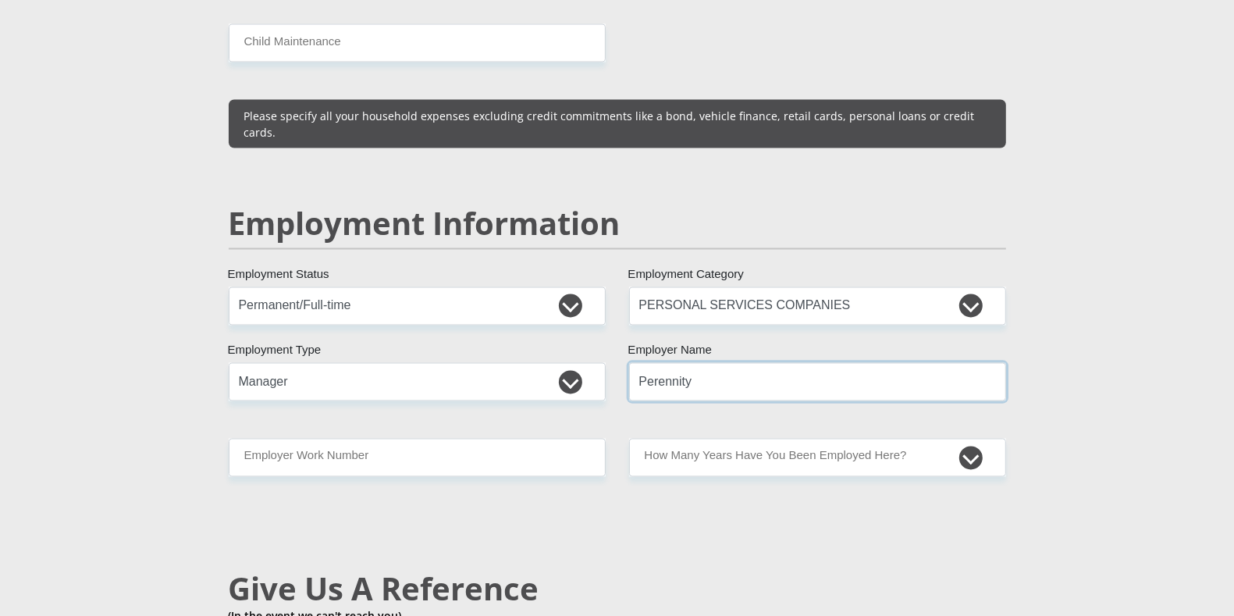
type input "Perennity"
click at [421, 439] on input "Employer Work Number" at bounding box center [417, 458] width 377 height 38
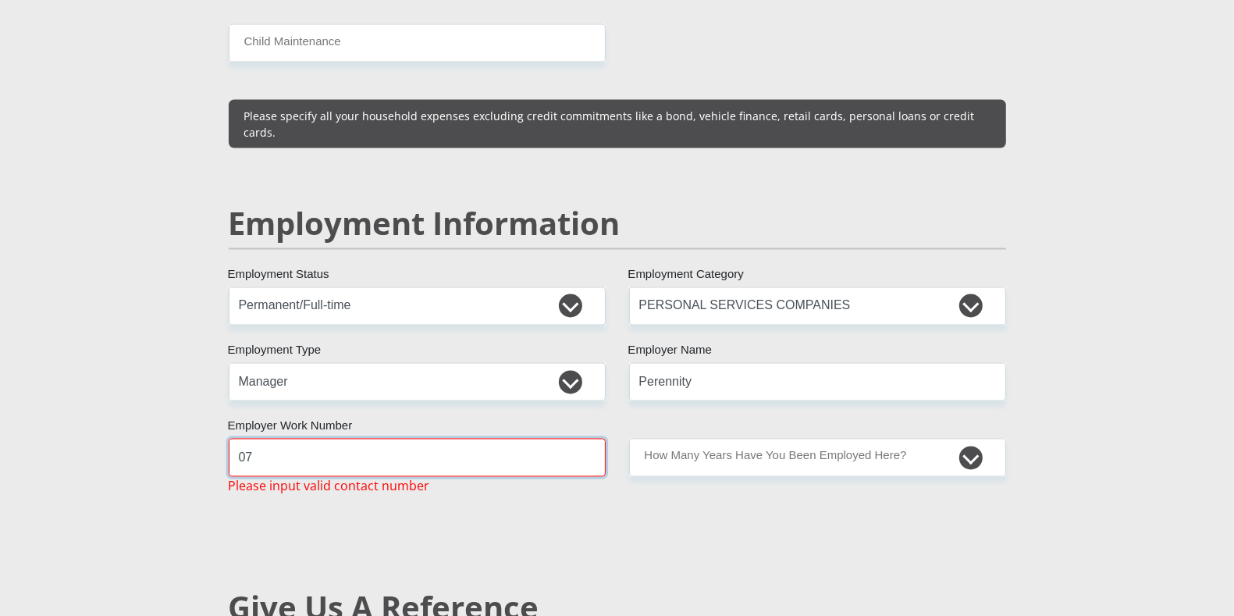
type input "0"
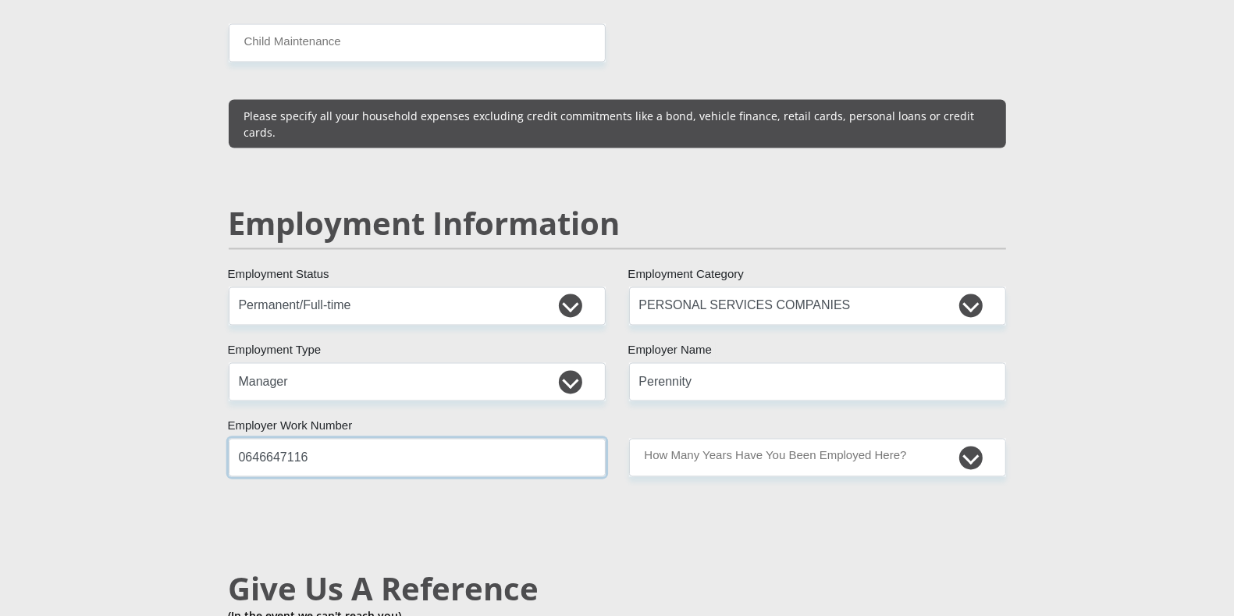
type input "0646647116"
click at [952, 439] on select "less than 1 year 1-3 years 3-5 years 5+ years" at bounding box center [817, 458] width 377 height 38
select select "24"
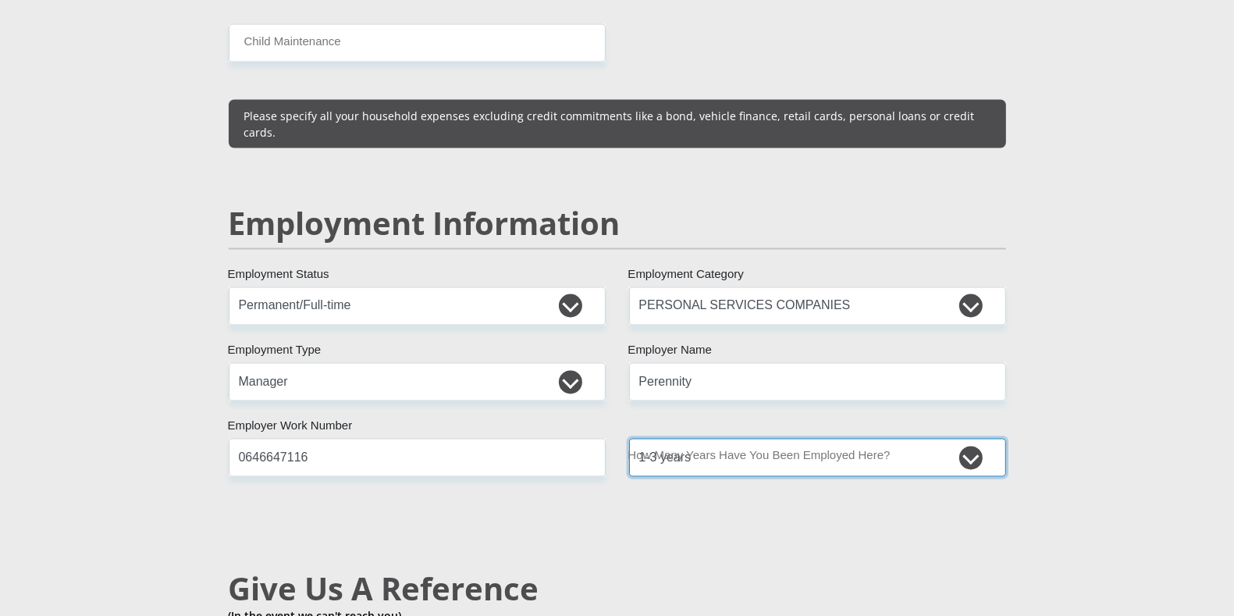
click at [629, 439] on select "less than 1 year 1-3 years 3-5 years 5+ years" at bounding box center [817, 458] width 377 height 38
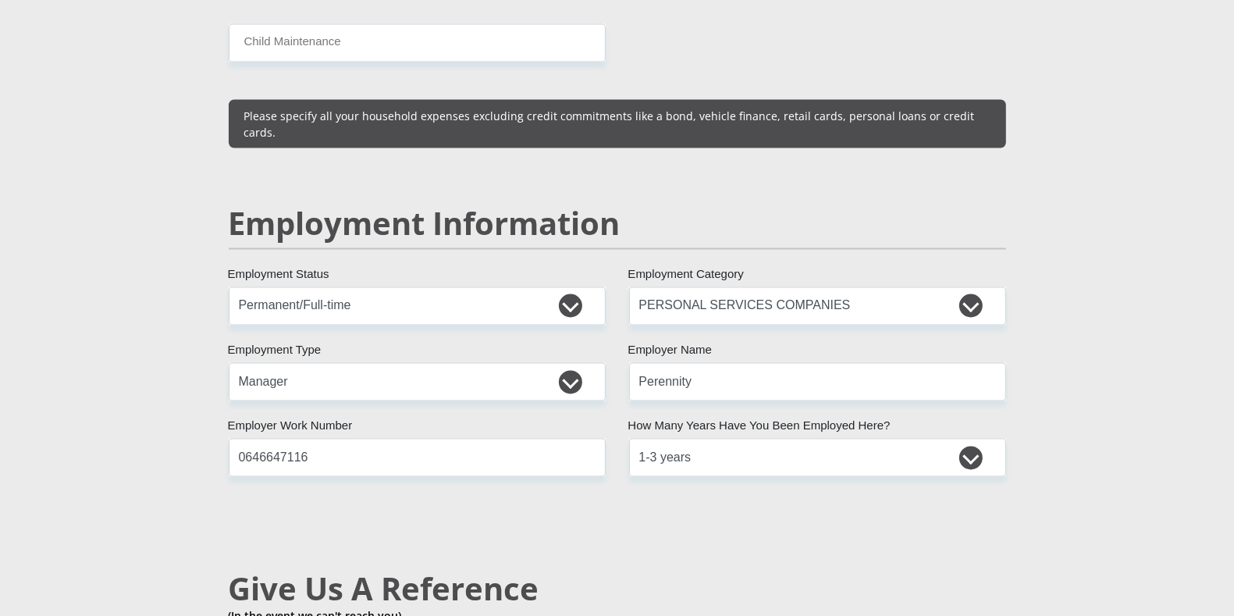
click at [878, 486] on div "Mr Ms Mrs Dr [PERSON_NAME] Title JadeLee First Name [PERSON_NAME] Surname 88121…" at bounding box center [617, 271] width 801 height 4452
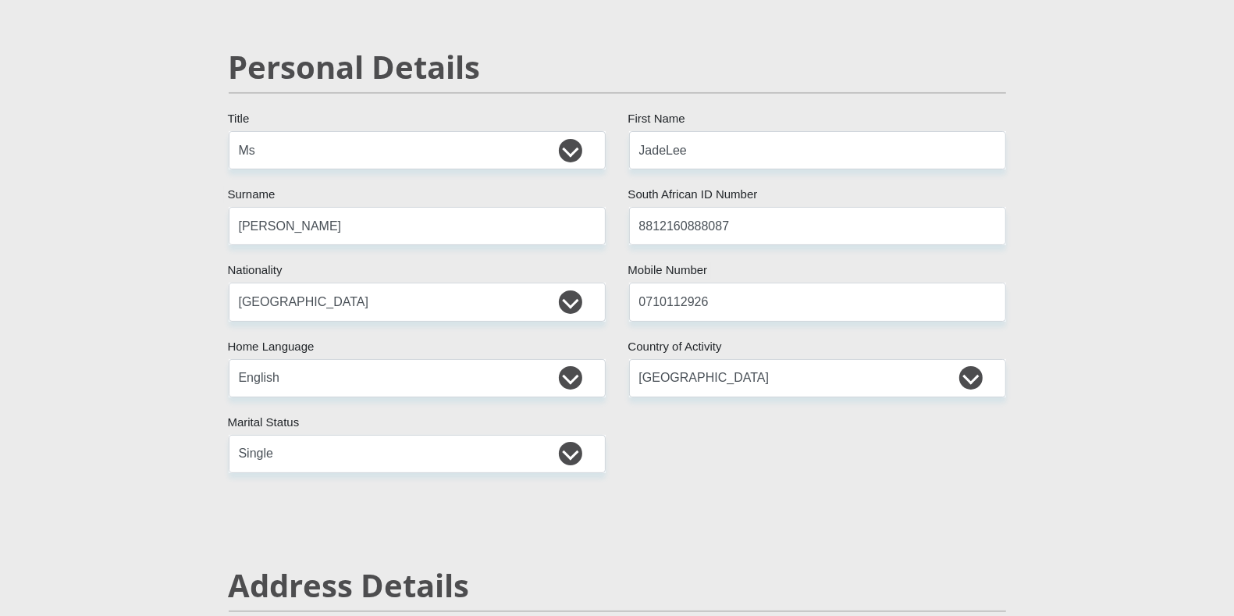
scroll to position [0, 0]
